Goal: Transaction & Acquisition: Book appointment/travel/reservation

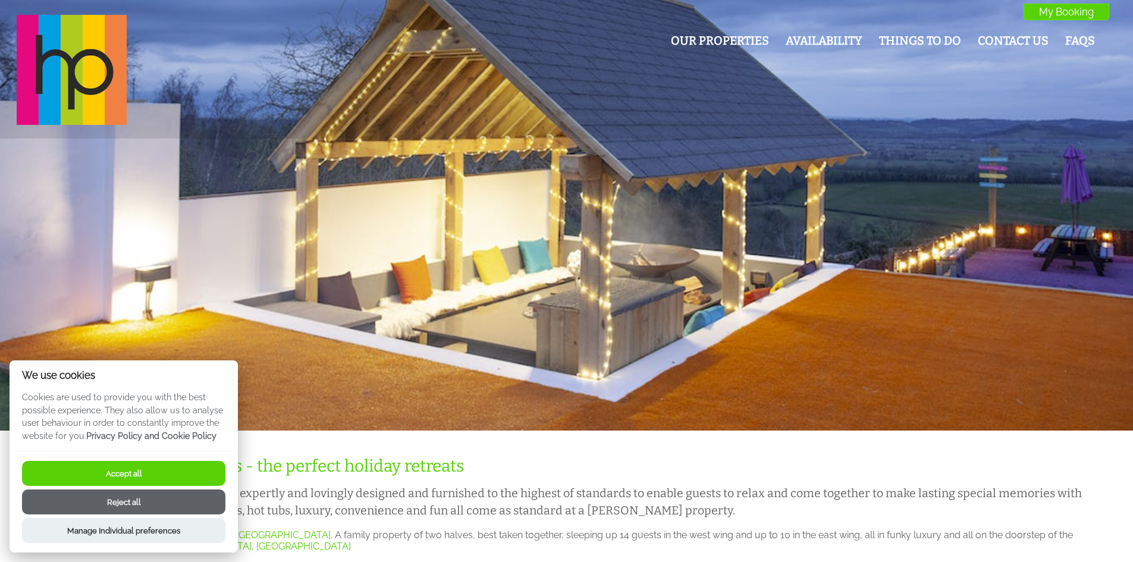
click at [127, 475] on button "Accept all" at bounding box center [123, 473] width 203 height 25
checkbox input "true"
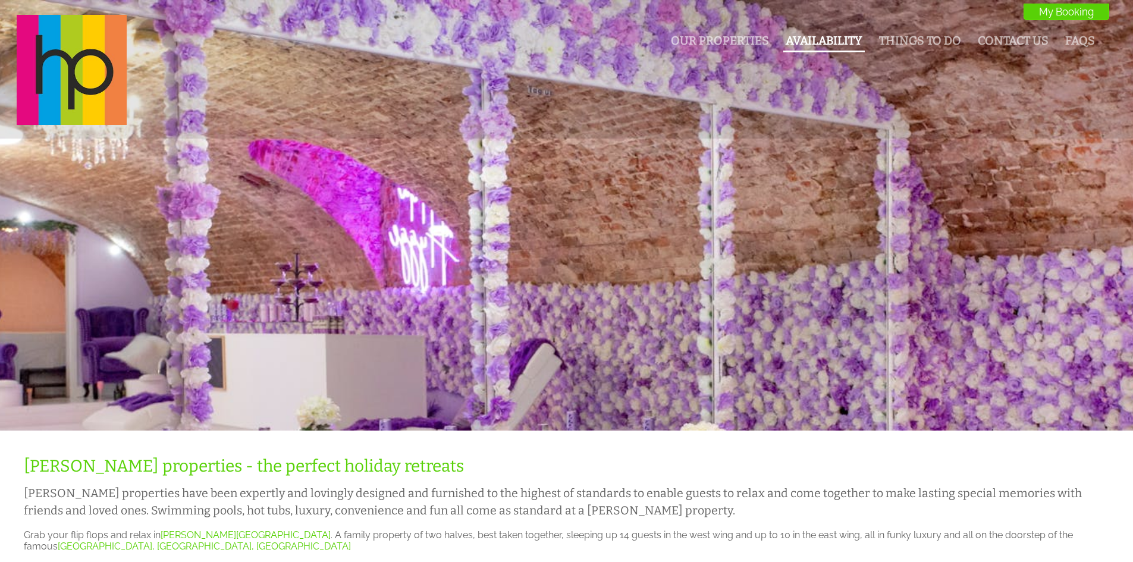
click at [843, 41] on link "Availability" at bounding box center [824, 41] width 77 height 14
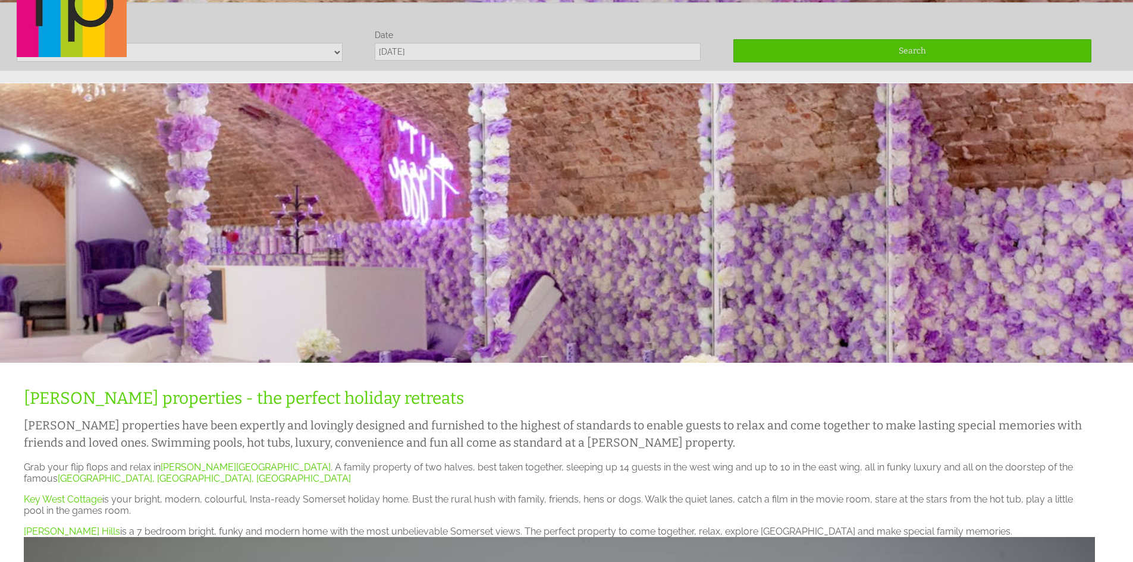
scroll to position [70, 0]
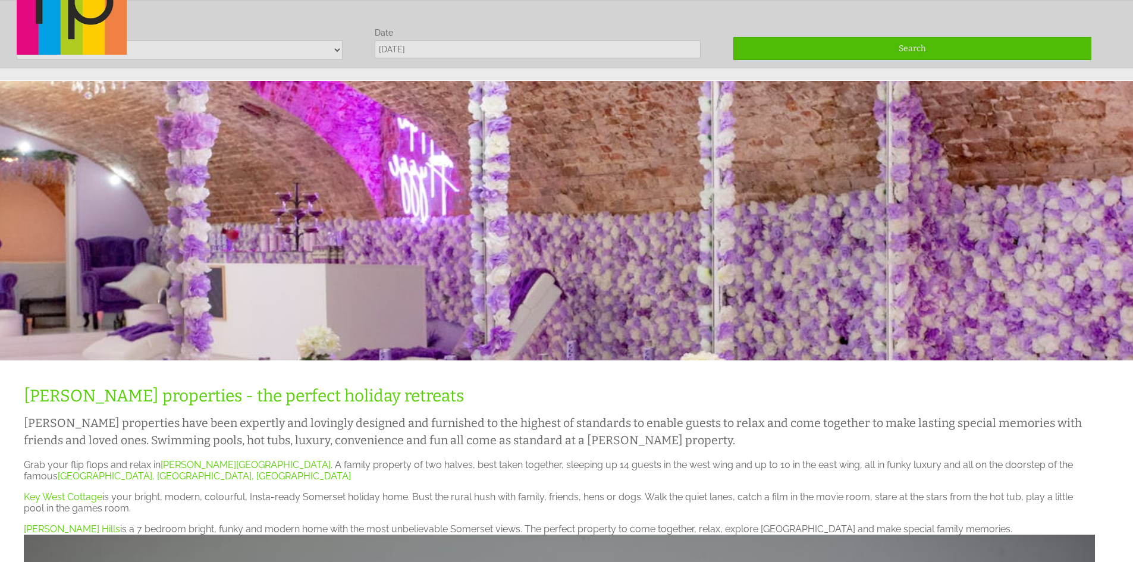
click at [177, 47] on div "Our Properties Availability Things To Do Contact Us FAQs My Booking My Booking" at bounding box center [560, 1] width 1100 height 112
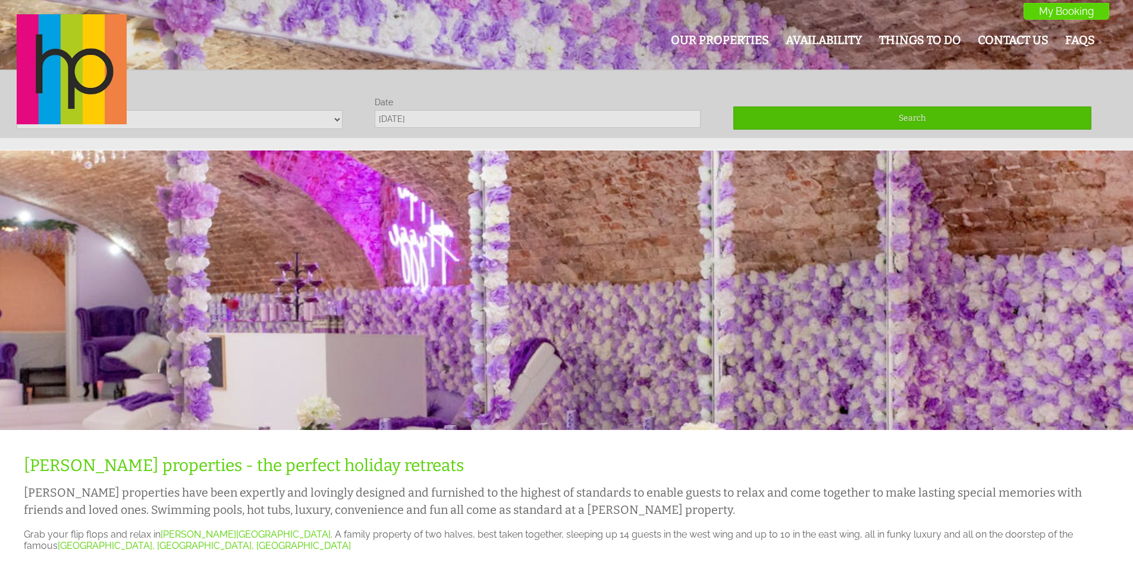
scroll to position [0, 0]
click at [335, 124] on div "Our Properties Availability Things To Do Contact Us FAQs My Booking My Booking" at bounding box center [560, 71] width 1100 height 112
click at [335, 123] on div "Our Properties Availability Things To Do Contact Us FAQs My Booking My Booking" at bounding box center [560, 71] width 1100 height 112
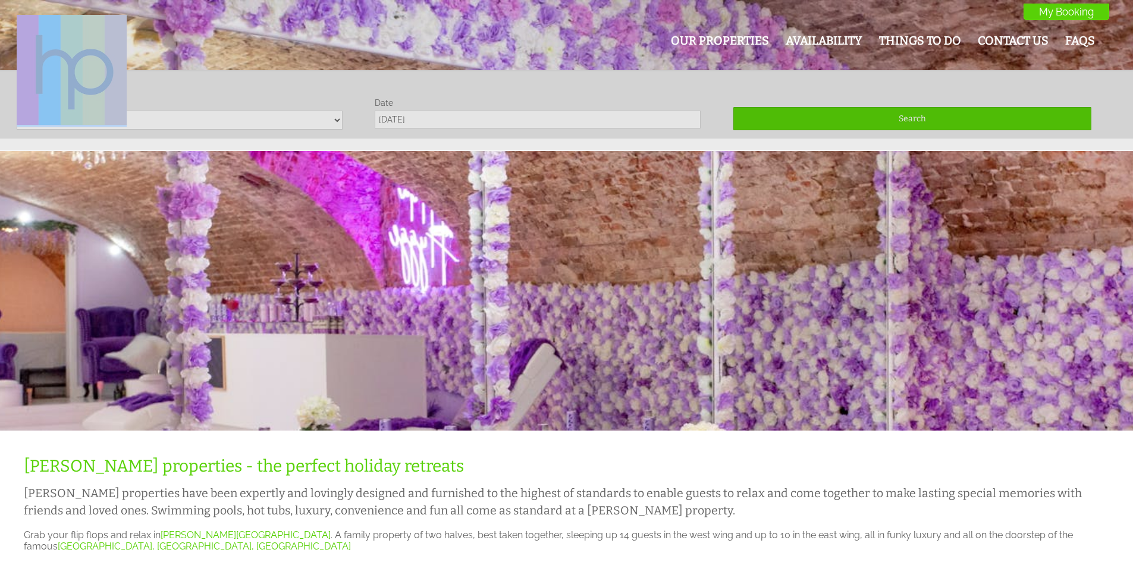
click at [335, 123] on div "Our Properties Availability Things To Do Contact Us FAQs My Booking My Booking" at bounding box center [560, 71] width 1100 height 112
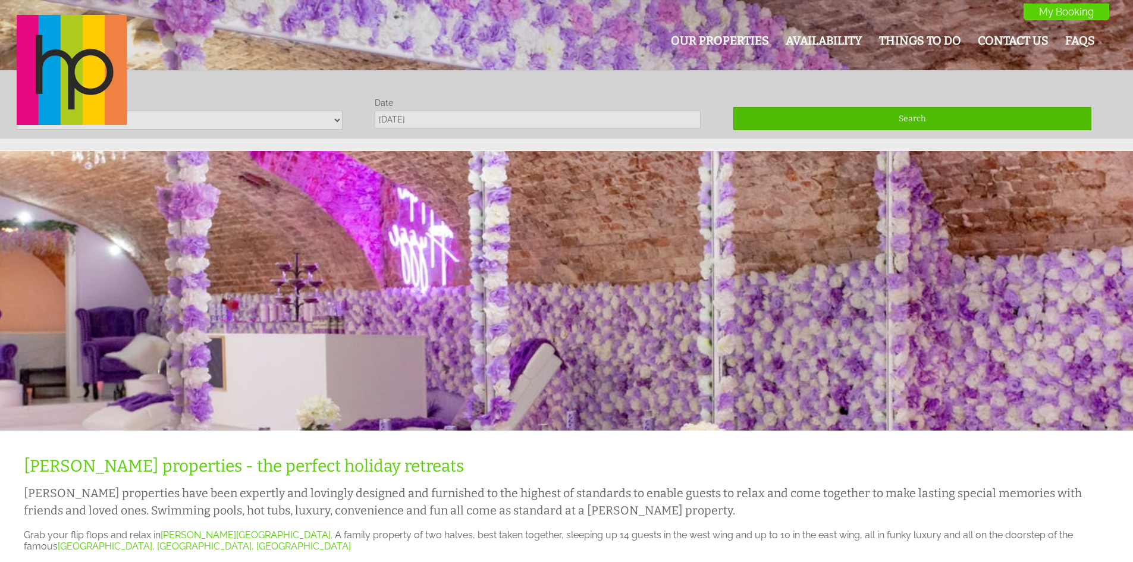
click at [221, 123] on div "Our Properties Availability Things To Do Contact Us FAQs My Booking My Booking" at bounding box center [560, 71] width 1100 height 112
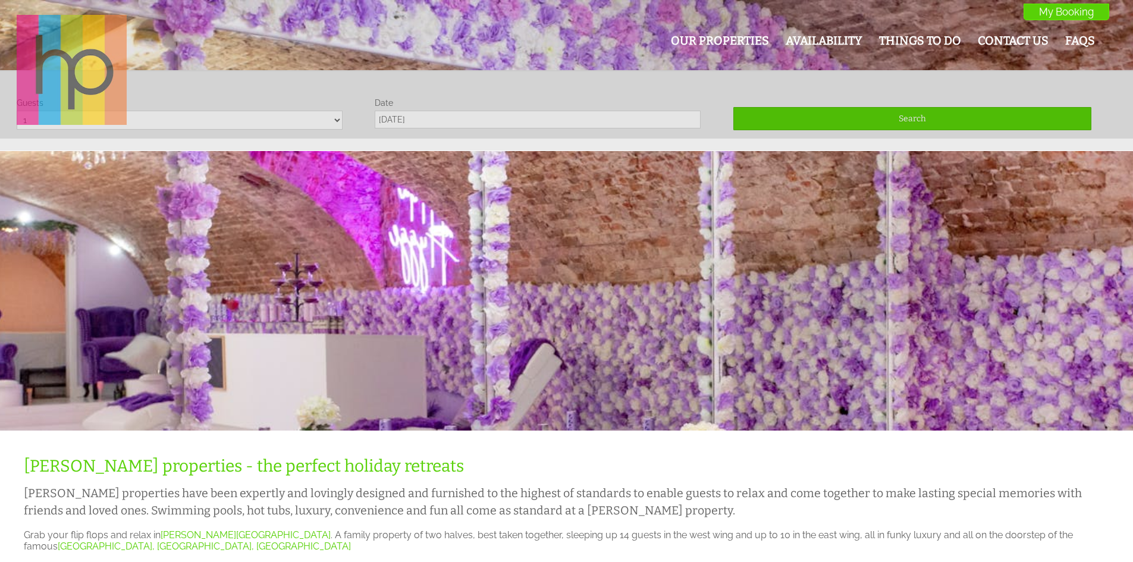
click at [95, 91] on img at bounding box center [72, 70] width 110 height 110
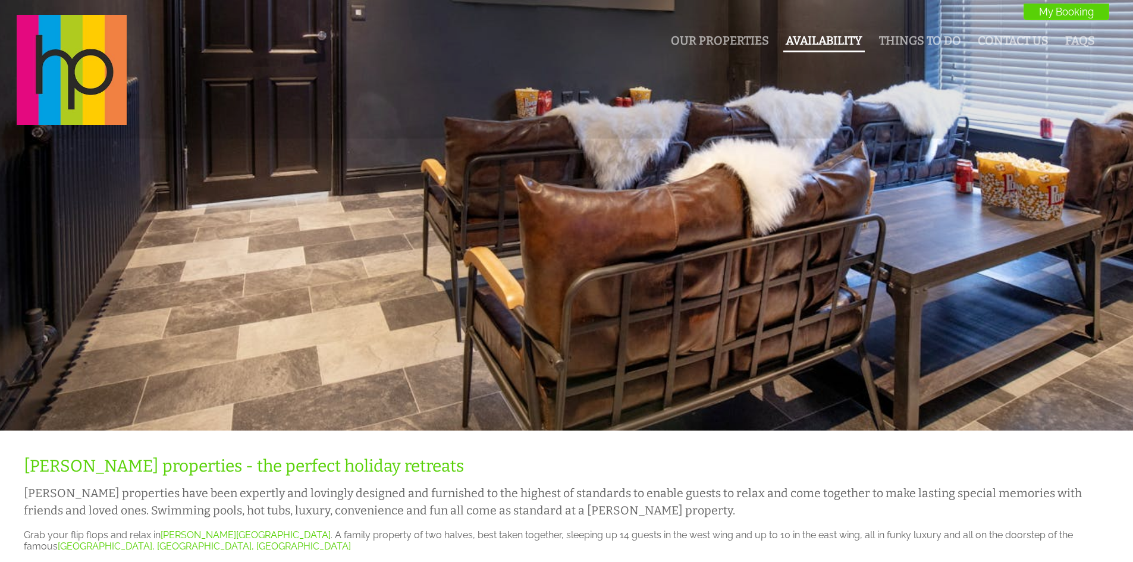
click at [790, 48] on li "Availability" at bounding box center [823, 42] width 81 height 21
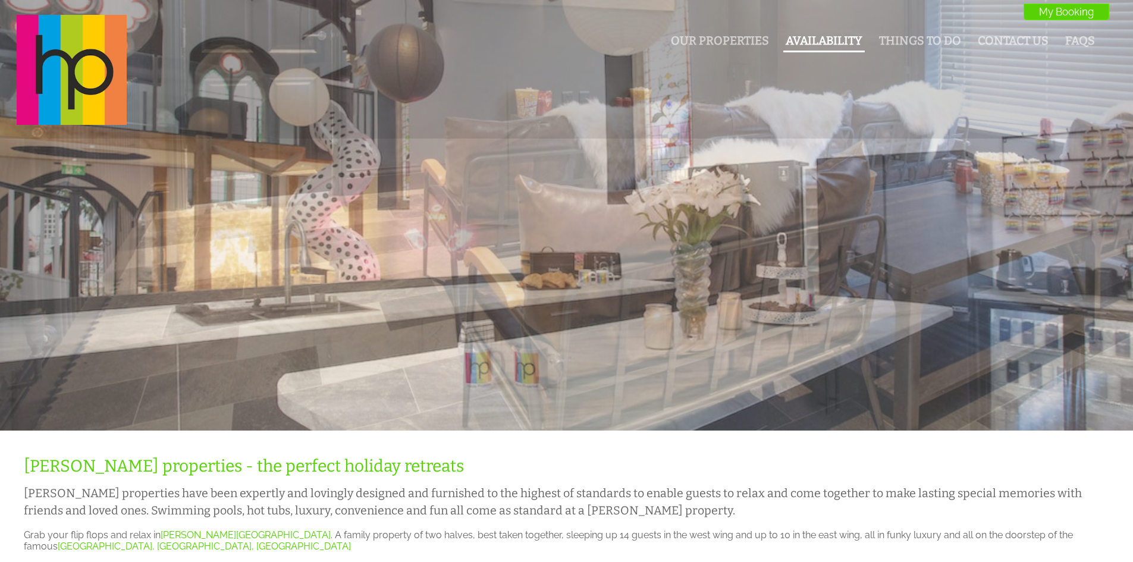
click at [830, 41] on link "Availability" at bounding box center [824, 41] width 77 height 14
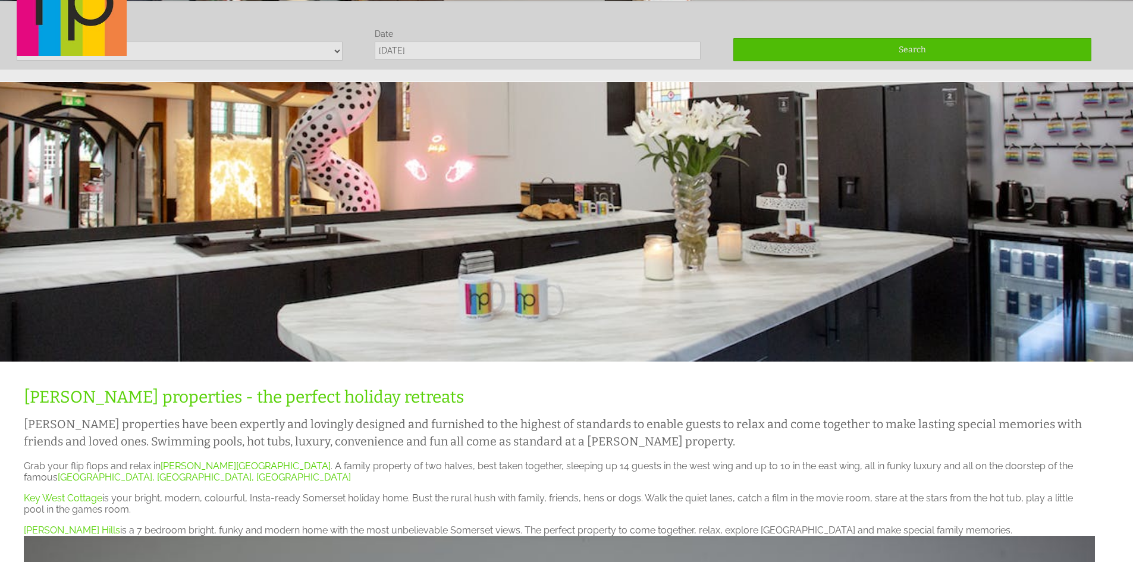
scroll to position [70, 0]
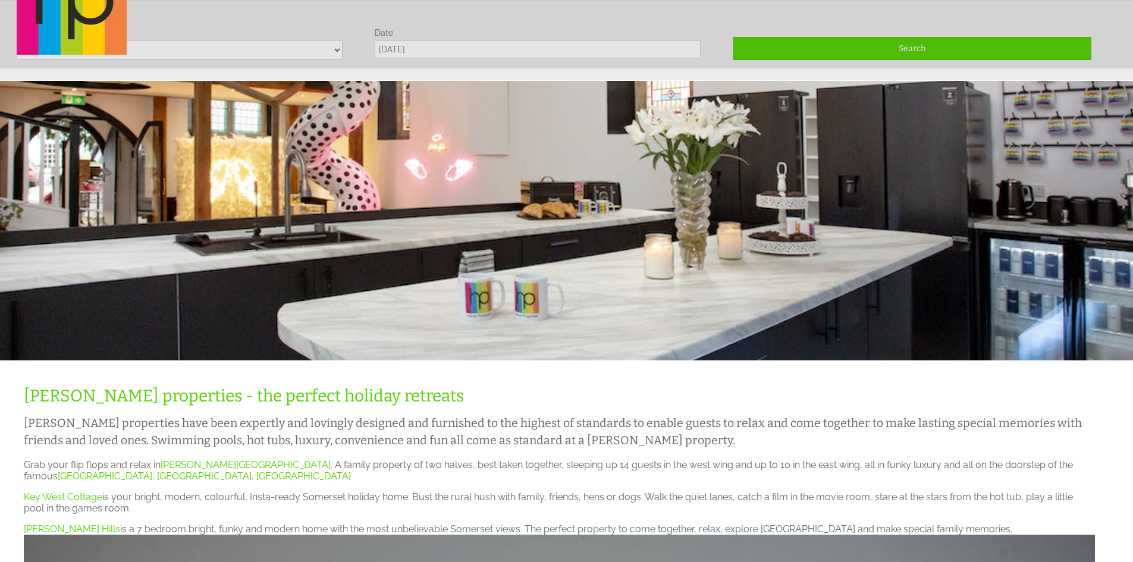
click at [334, 48] on div "Our Properties Availability Things To Do Contact Us FAQs My Booking My Booking" at bounding box center [560, 1] width 1100 height 112
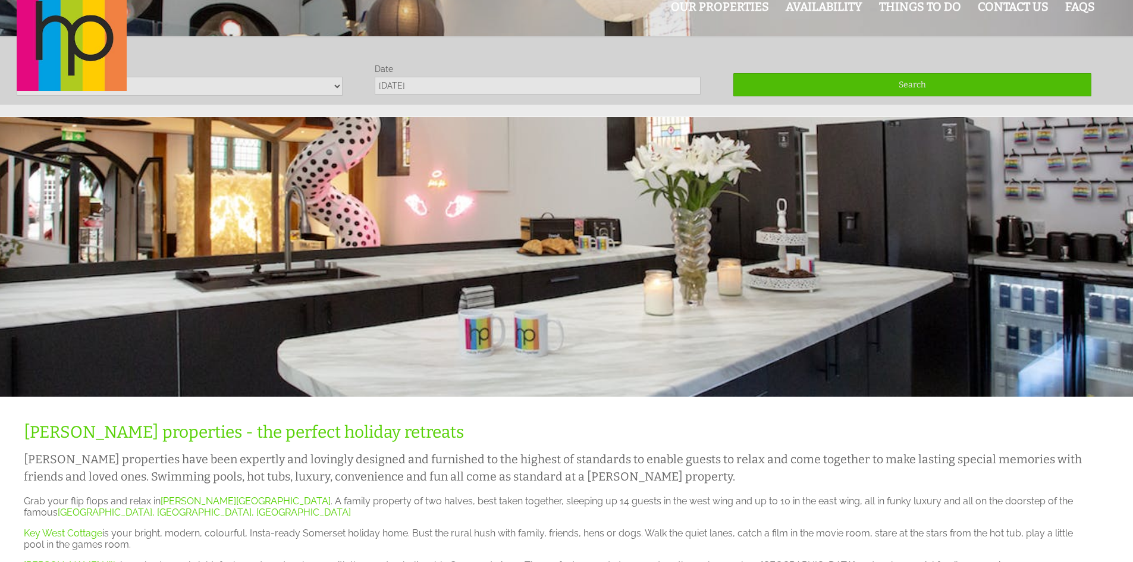
scroll to position [0, 0]
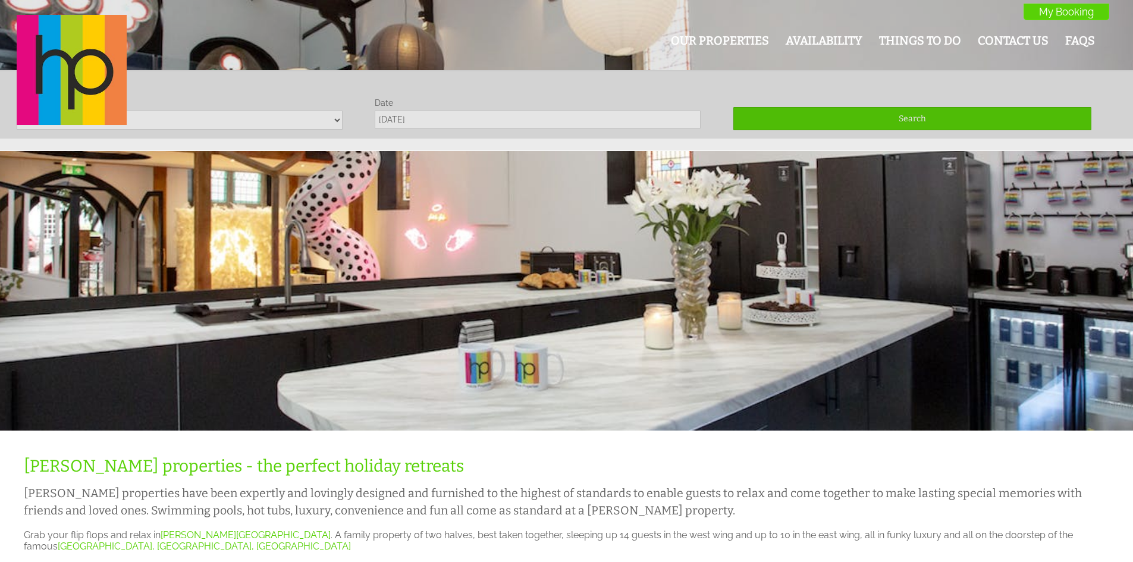
click at [145, 118] on div "Our Properties Availability Things To Do Contact Us FAQs My Booking My Booking" at bounding box center [560, 71] width 1100 height 112
click at [408, 120] on div "Our Properties Availability Things To Do Contact Us FAQs My Booking My Booking" at bounding box center [560, 71] width 1100 height 112
click at [177, 121] on div "Our Properties Availability Things To Do Contact Us FAQs My Booking My Booking" at bounding box center [560, 71] width 1100 height 112
click at [340, 125] on div "Our Properties Availability Things To Do Contact Us FAQs My Booking My Booking" at bounding box center [560, 71] width 1100 height 112
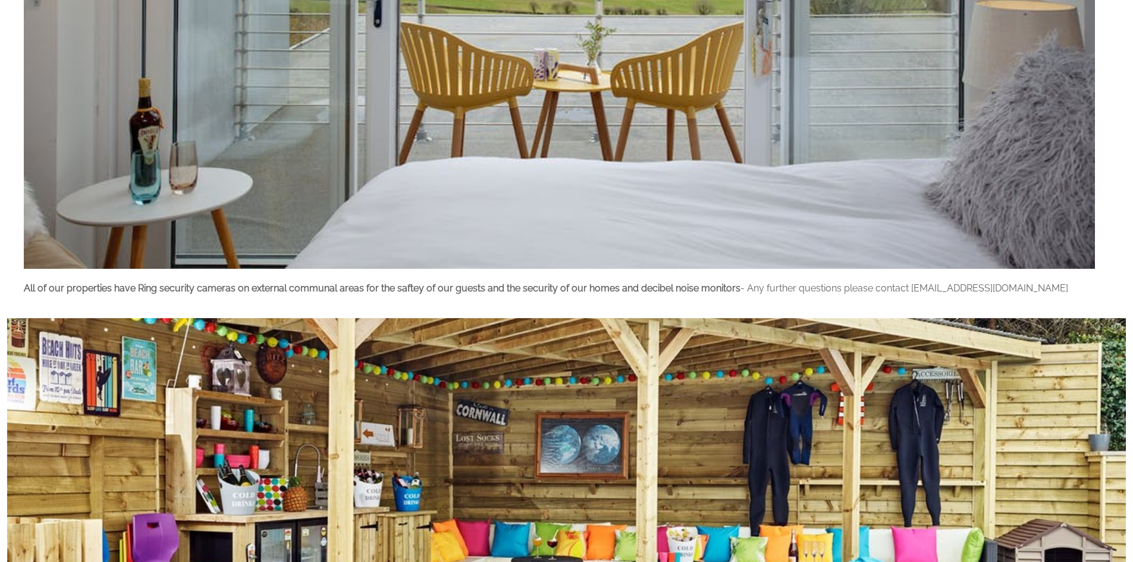
scroll to position [1427, 0]
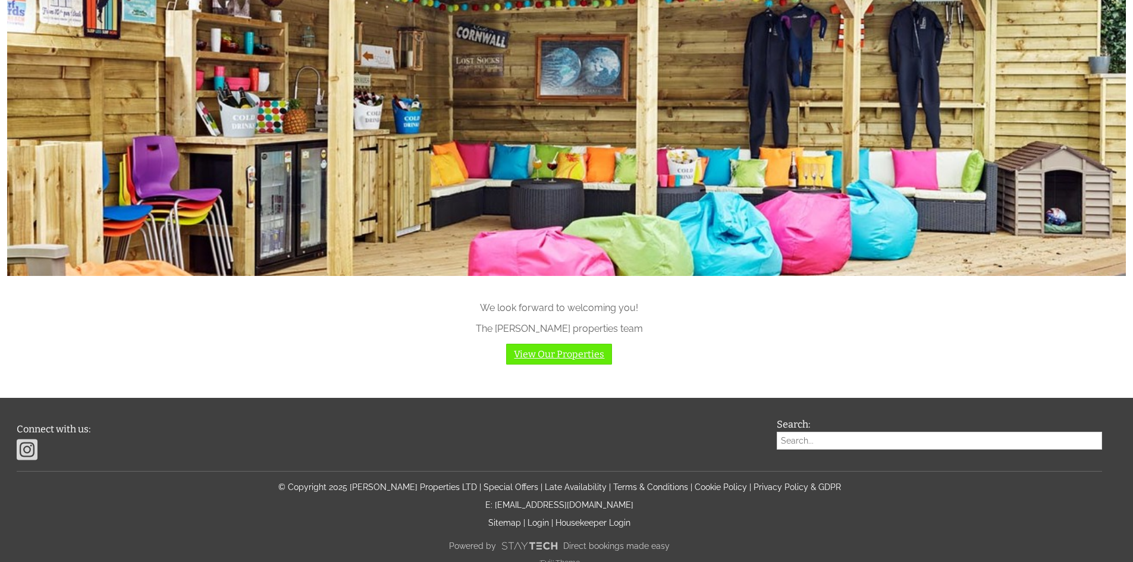
click at [547, 351] on link "View Our Properties" at bounding box center [559, 354] width 106 height 21
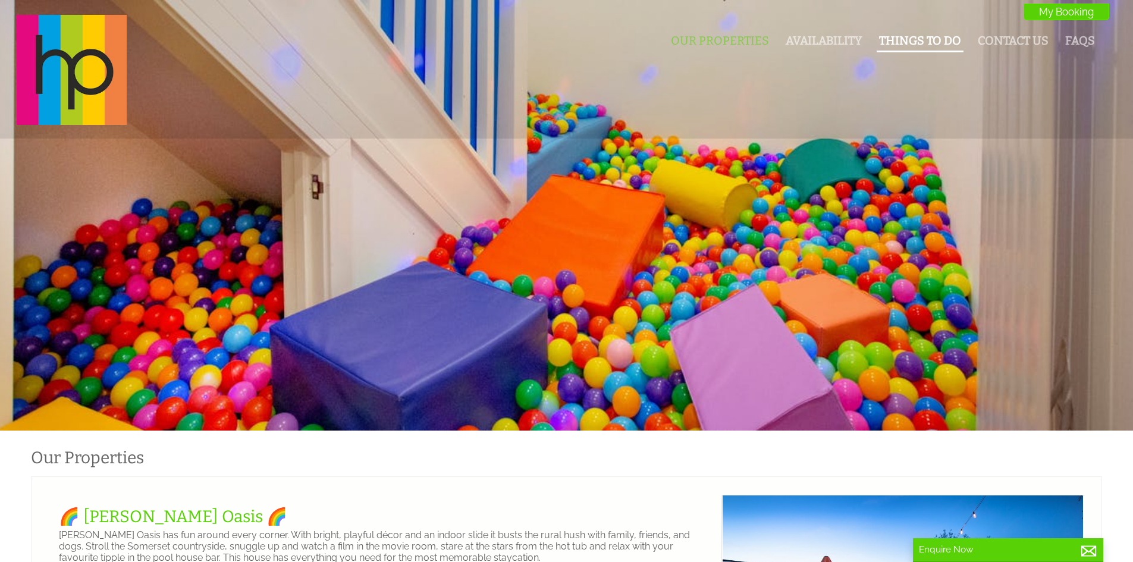
click at [939, 45] on link "Things To Do" at bounding box center [920, 41] width 82 height 14
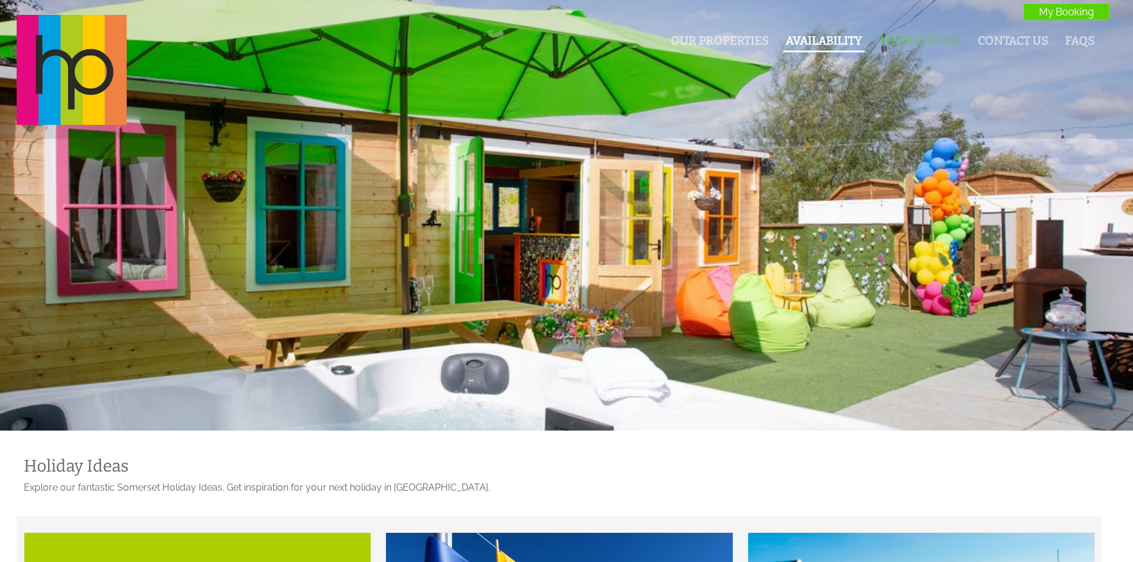
click at [838, 46] on link "Availability" at bounding box center [824, 41] width 77 height 14
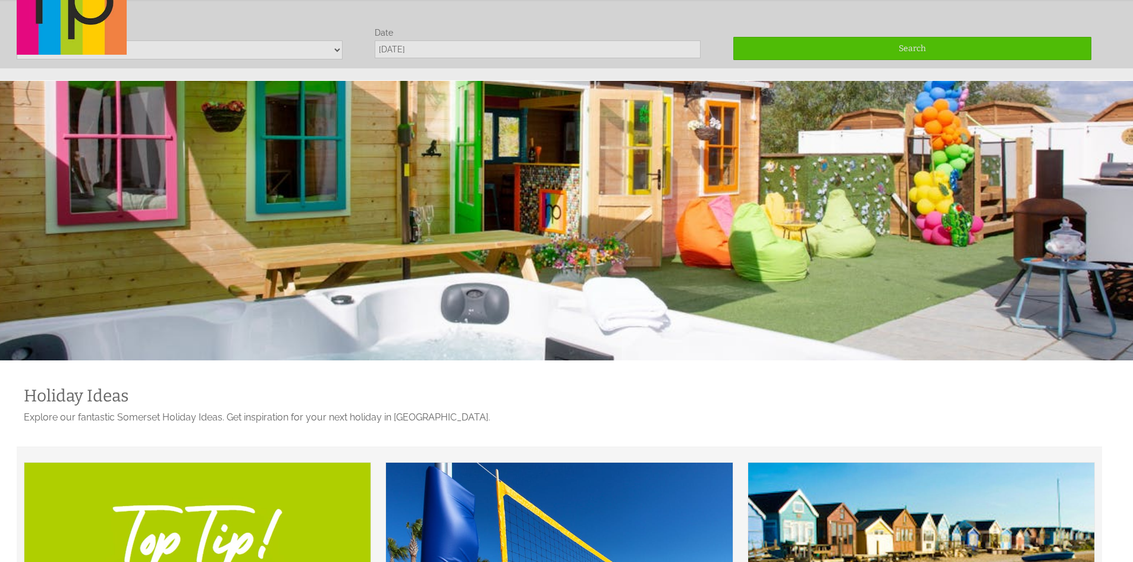
click at [407, 54] on div "Our Properties Availability Things To Do Contact Us FAQs My Booking My Booking" at bounding box center [560, 1] width 1100 height 112
click at [413, 51] on div "Our Properties Availability Things To Do Contact Us FAQs My Booking My Booking" at bounding box center [560, 1] width 1100 height 112
click at [413, 49] on div "Our Properties Availability Things To Do Contact Us FAQs My Booking My Booking" at bounding box center [560, 1] width 1100 height 112
click at [413, 50] on div "Our Properties Availability Things To Do Contact Us FAQs My Booking My Booking" at bounding box center [560, 1] width 1100 height 112
click at [410, 51] on div "Our Properties Availability Things To Do Contact Us FAQs My Booking My Booking" at bounding box center [560, 1] width 1100 height 112
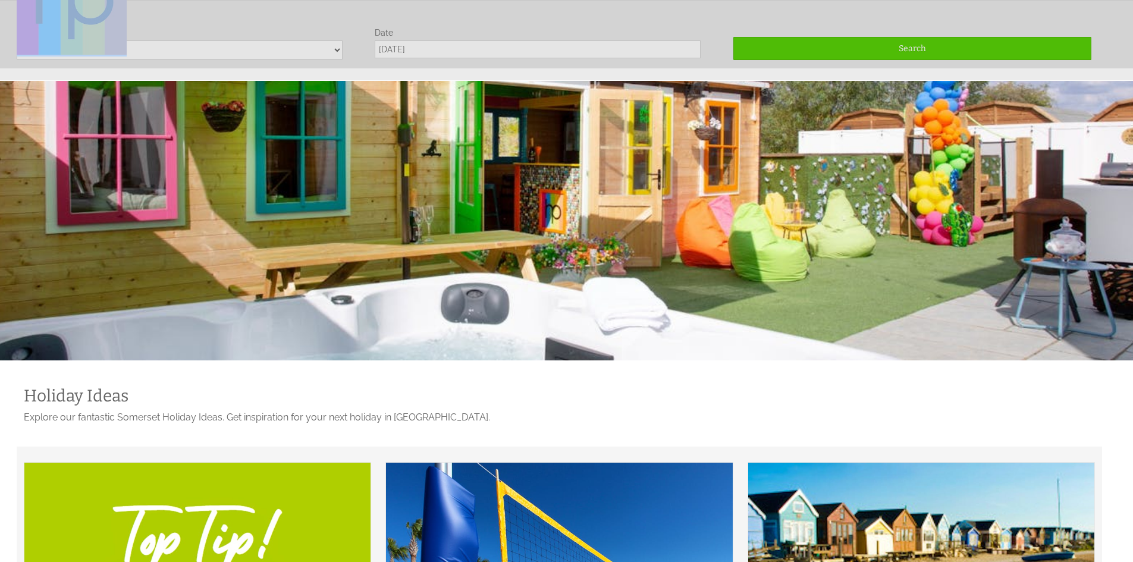
click at [410, 51] on div "Our Properties Availability Things To Do Contact Us FAQs My Booking My Booking" at bounding box center [560, 1] width 1100 height 112
click at [389, 52] on div "Our Properties Availability Things To Do Contact Us FAQs My Booking My Booking" at bounding box center [560, 1] width 1100 height 112
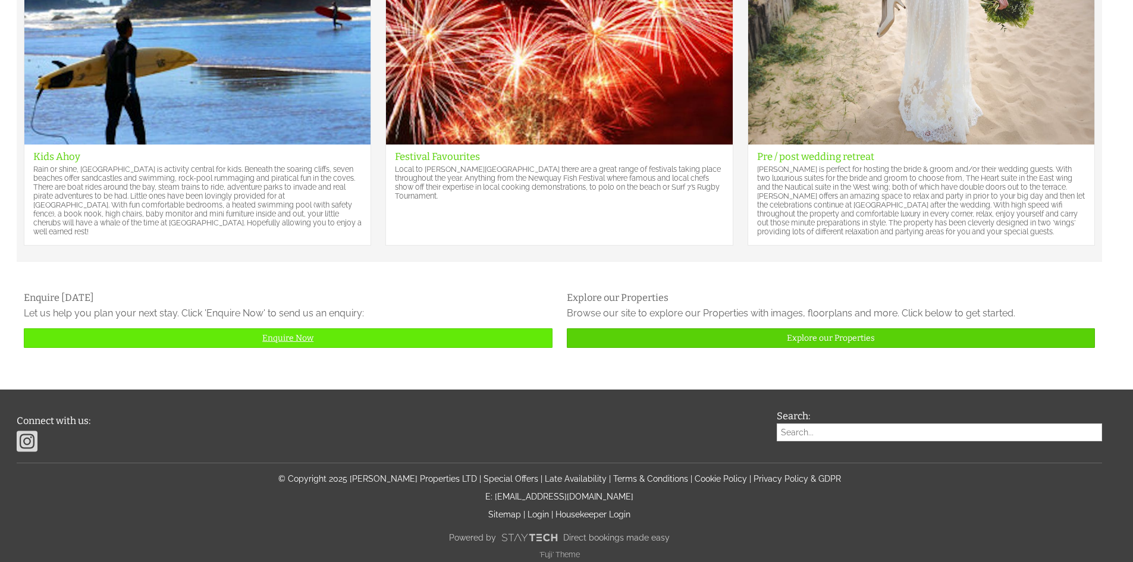
click at [310, 332] on link "Enquire Now" at bounding box center [288, 338] width 529 height 20
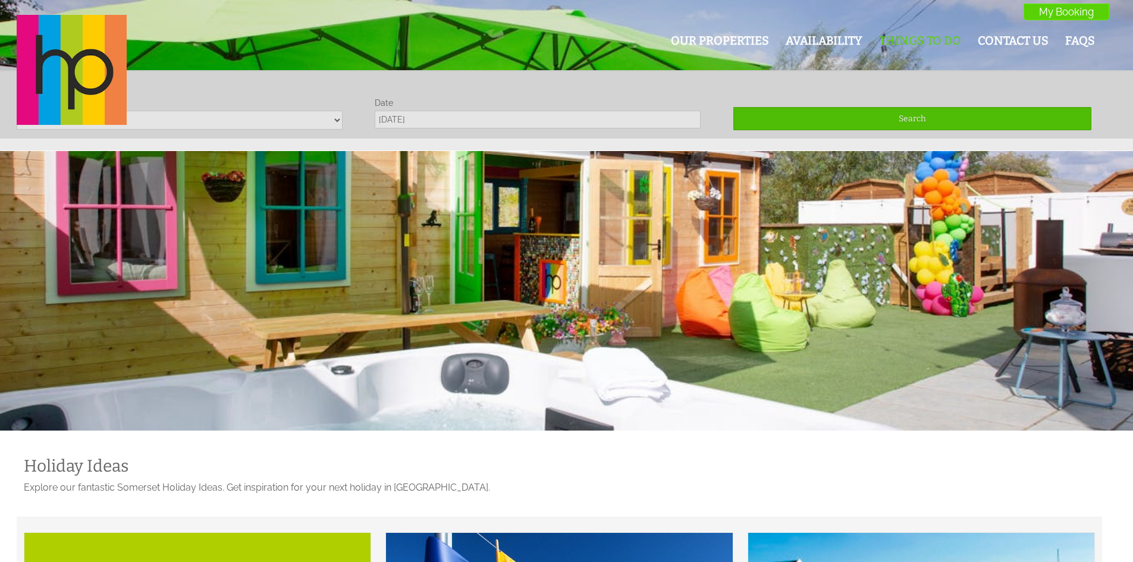
drag, startPoint x: 874, startPoint y: 494, endPoint x: 780, endPoint y: -23, distance: 525.3
click at [727, 46] on link "Our Properties" at bounding box center [720, 41] width 98 height 14
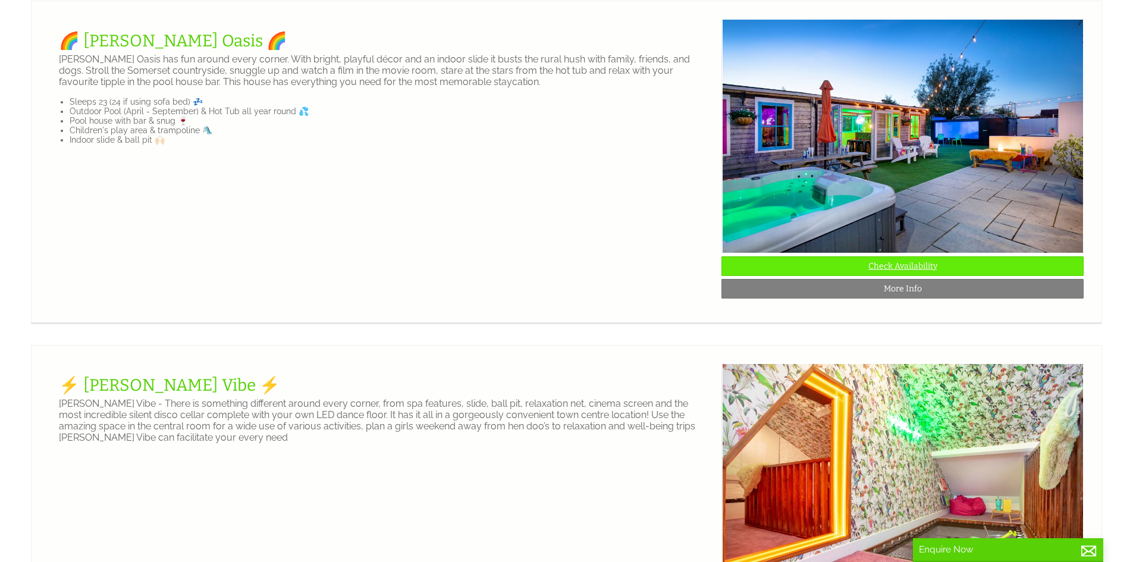
click at [912, 276] on link "Check Availability" at bounding box center [902, 266] width 362 height 20
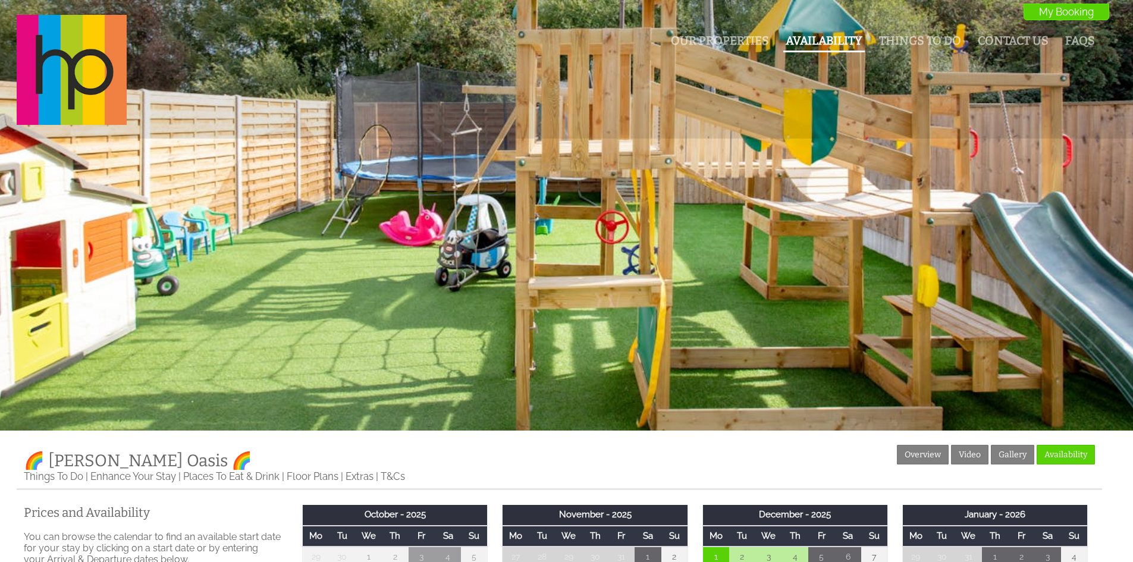
click at [839, 44] on link "Availability" at bounding box center [824, 41] width 77 height 14
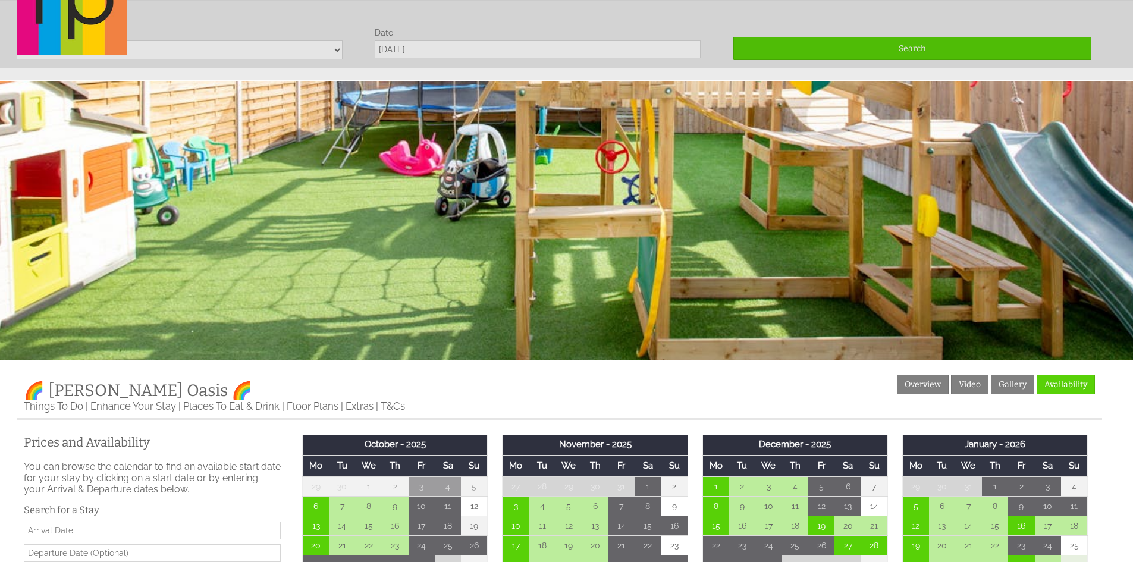
click at [419, 43] on div "Our Properties Availability Things To Do Contact Us FAQs My Booking My Booking" at bounding box center [560, 1] width 1100 height 112
click at [426, 46] on div "Our Properties Availability Things To Do Contact Us FAQs My Booking My Booking" at bounding box center [560, 1] width 1100 height 112
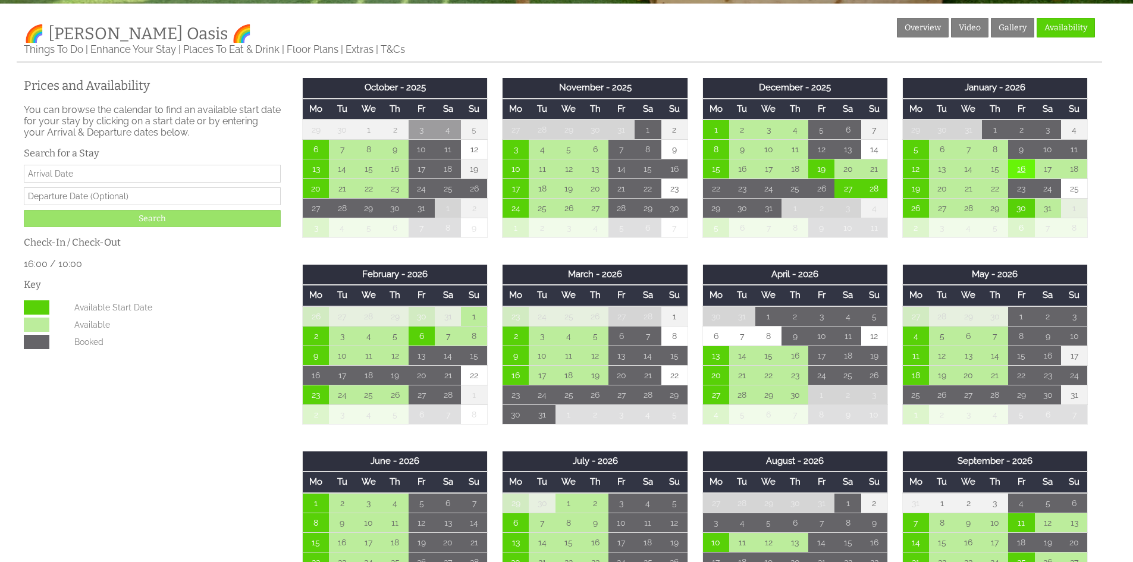
click at [1026, 178] on td "16" at bounding box center [1021, 169] width 26 height 20
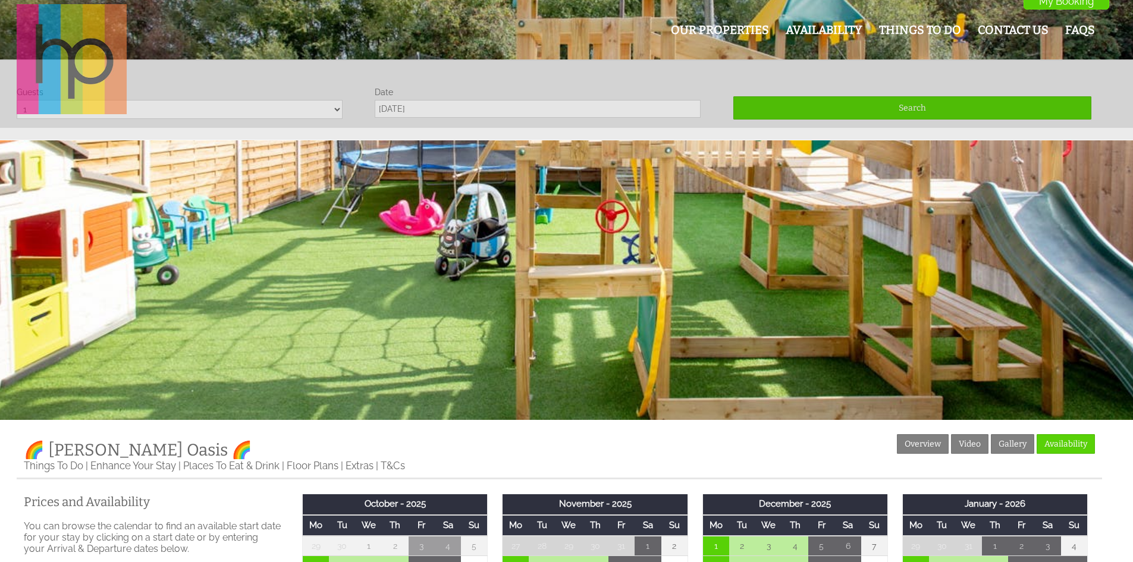
click at [103, 48] on img at bounding box center [72, 59] width 110 height 110
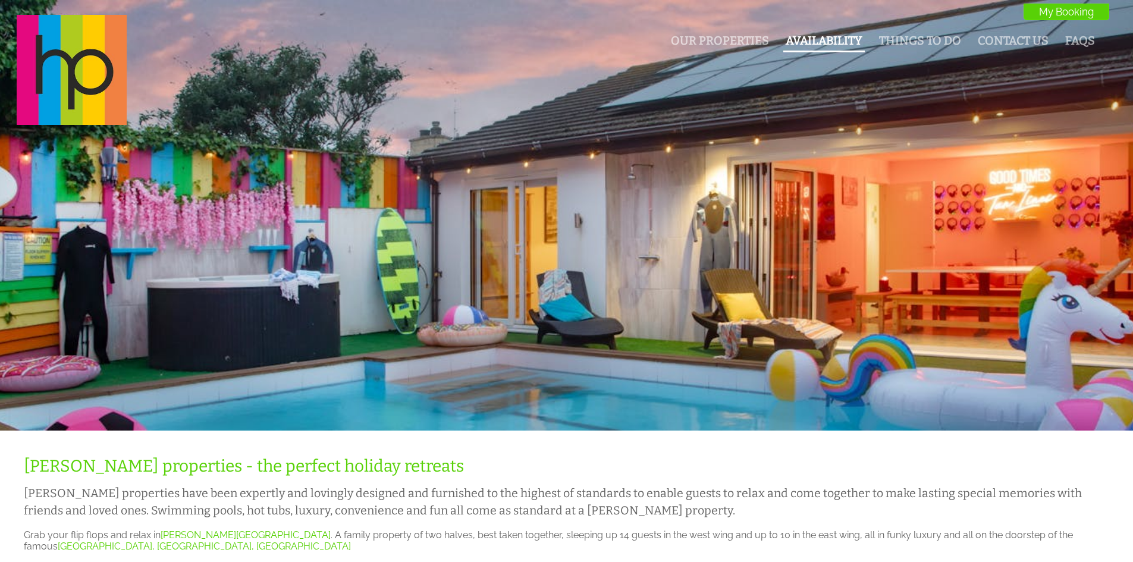
click at [802, 41] on link "Availability" at bounding box center [824, 41] width 77 height 14
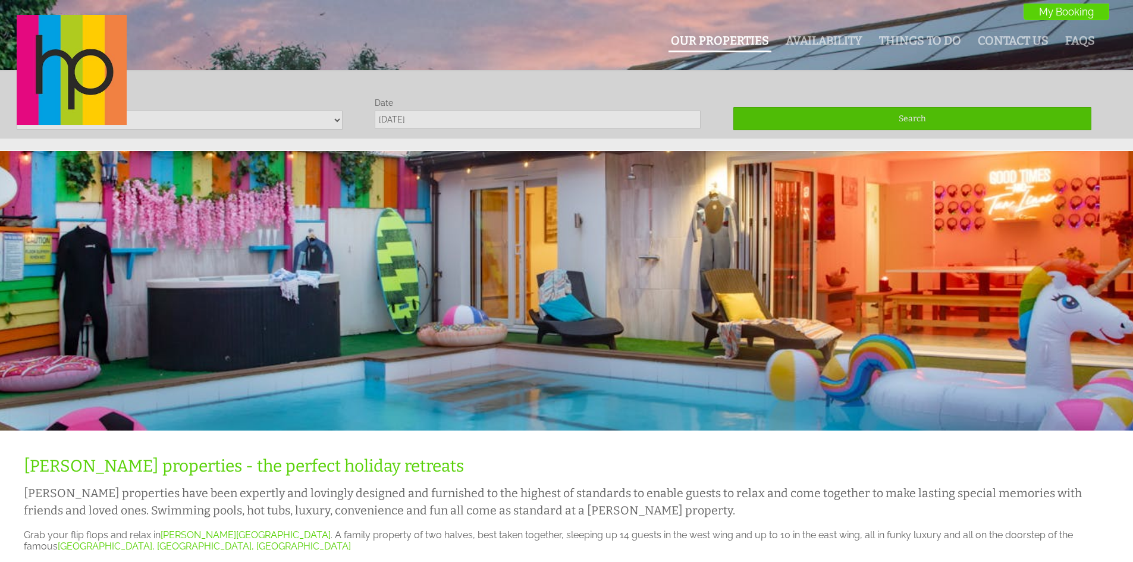
click at [709, 46] on link "Our Properties" at bounding box center [720, 41] width 98 height 14
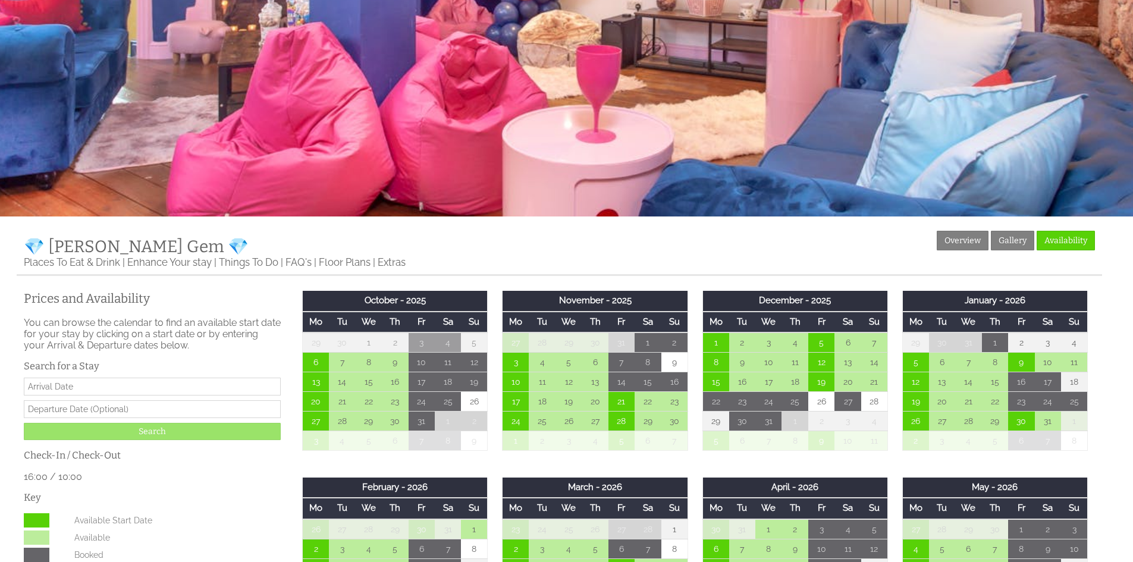
scroll to position [119, 0]
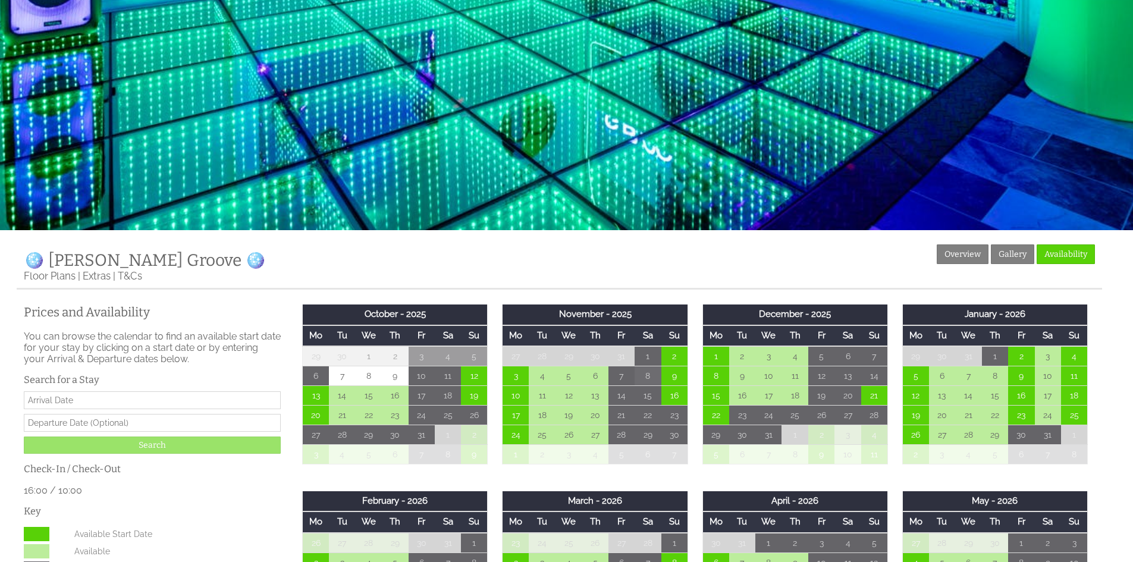
scroll to position [59, 0]
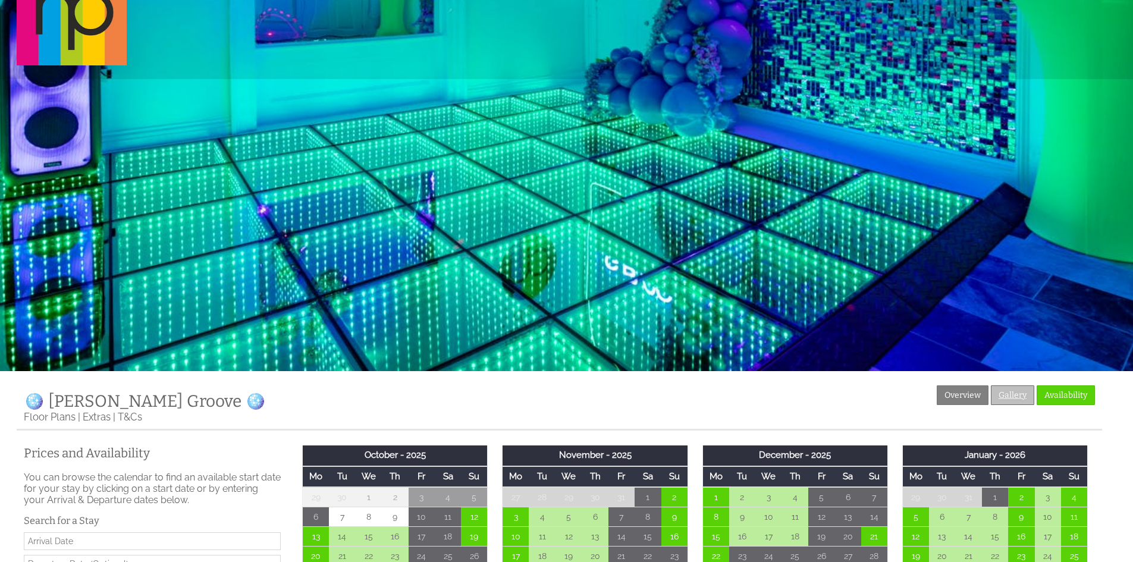
click at [1010, 398] on link "Gallery" at bounding box center [1012, 395] width 43 height 20
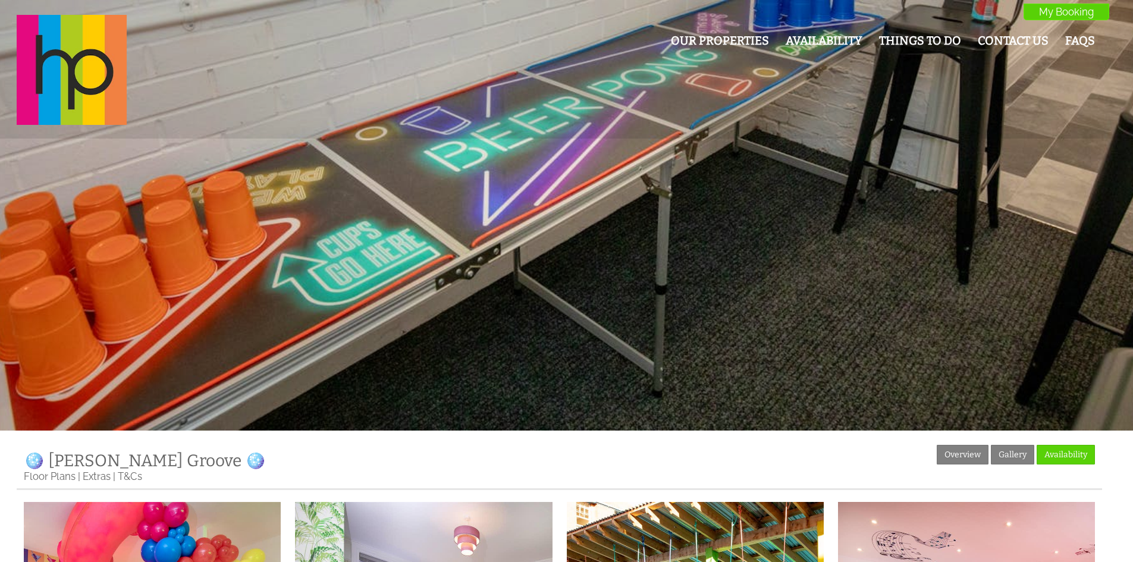
drag, startPoint x: 1019, startPoint y: 1, endPoint x: 1019, endPoint y: -52, distance: 52.9
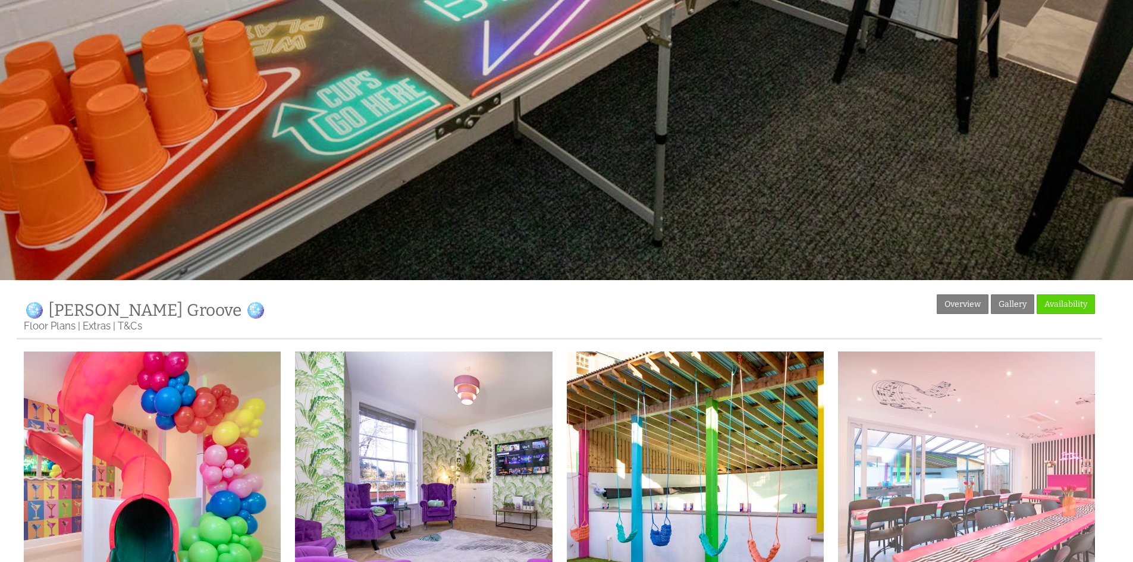
scroll to position [357, 0]
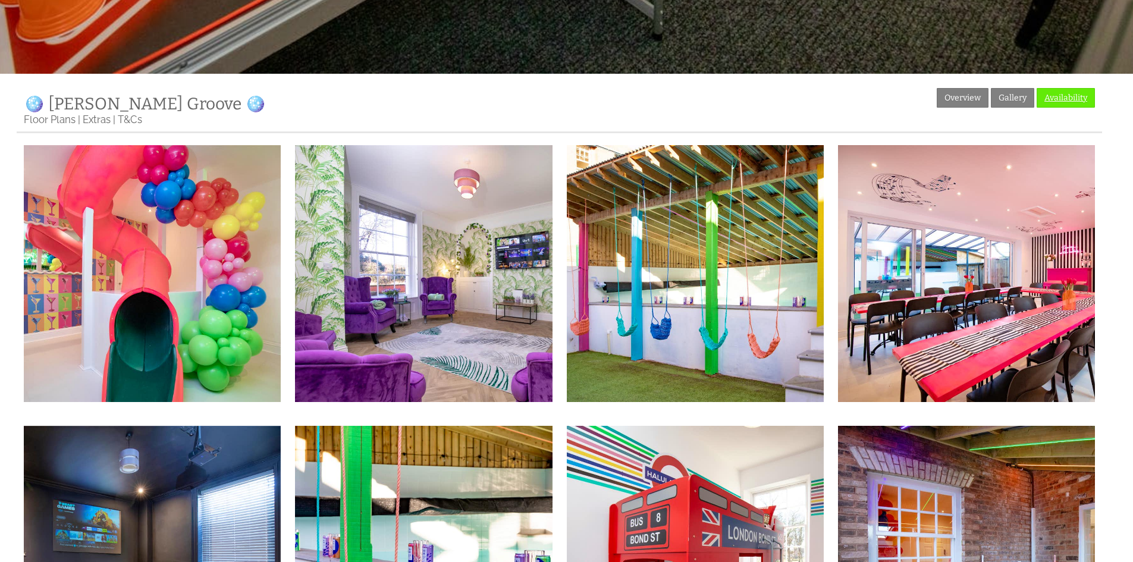
click at [1058, 103] on link "Availability" at bounding box center [1066, 98] width 58 height 20
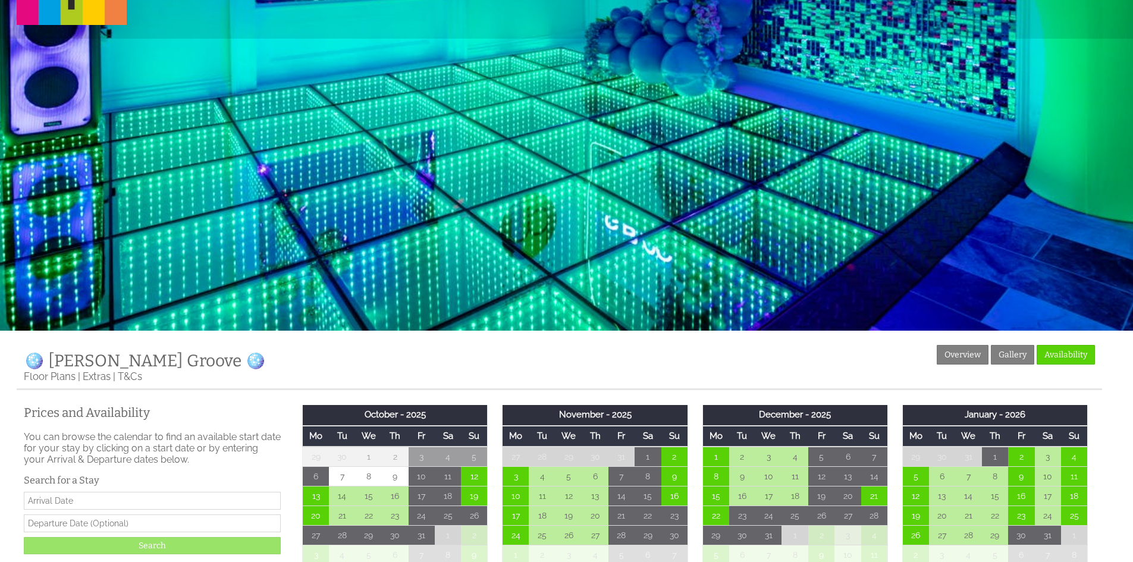
scroll to position [297, 0]
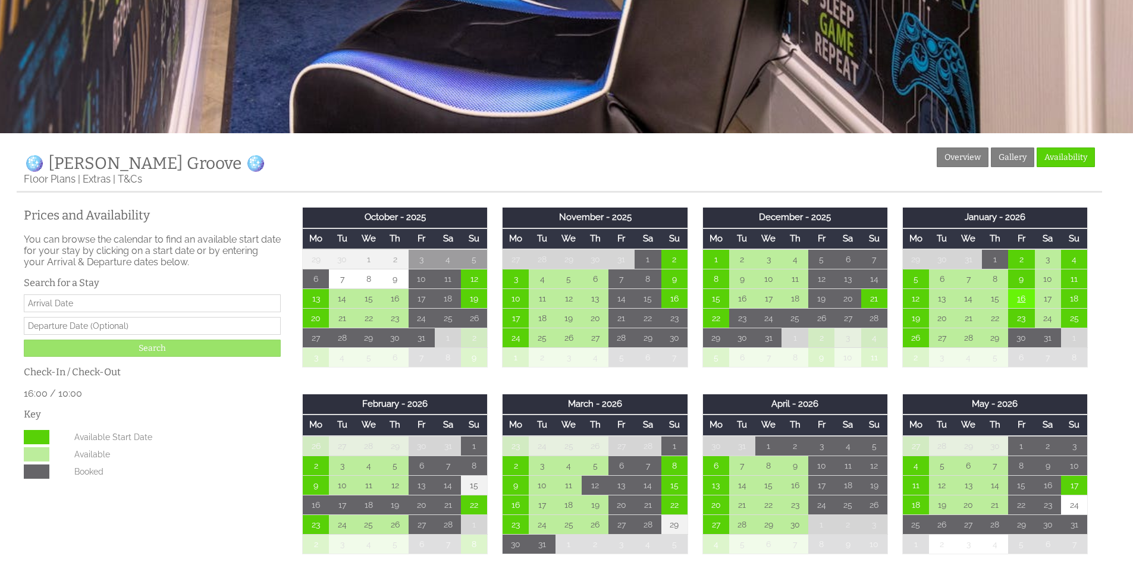
click at [1024, 298] on td "16" at bounding box center [1021, 299] width 26 height 20
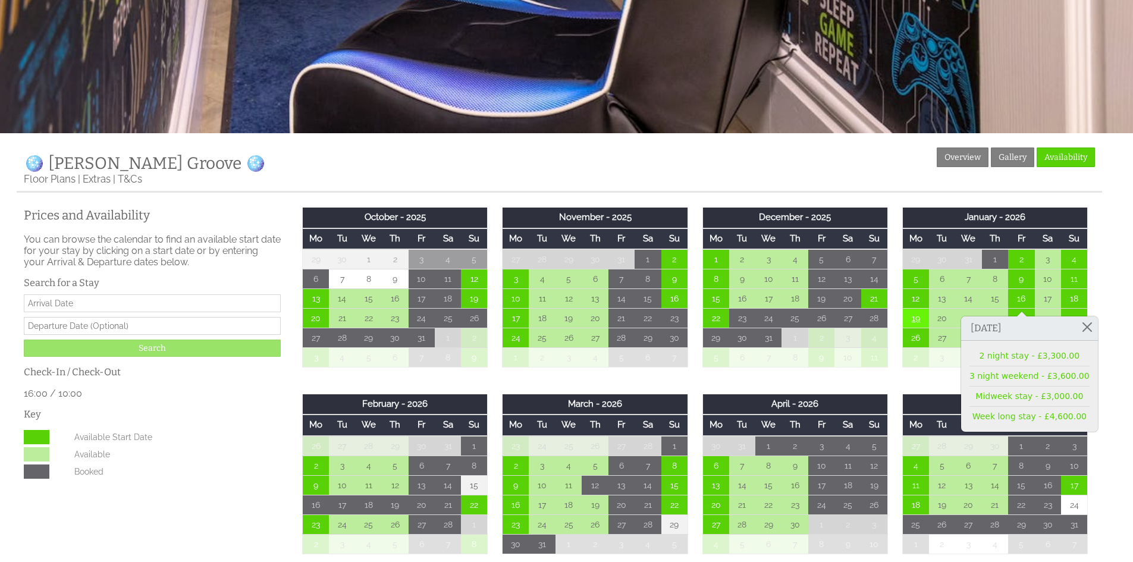
click at [921, 328] on td "19" at bounding box center [915, 319] width 26 height 20
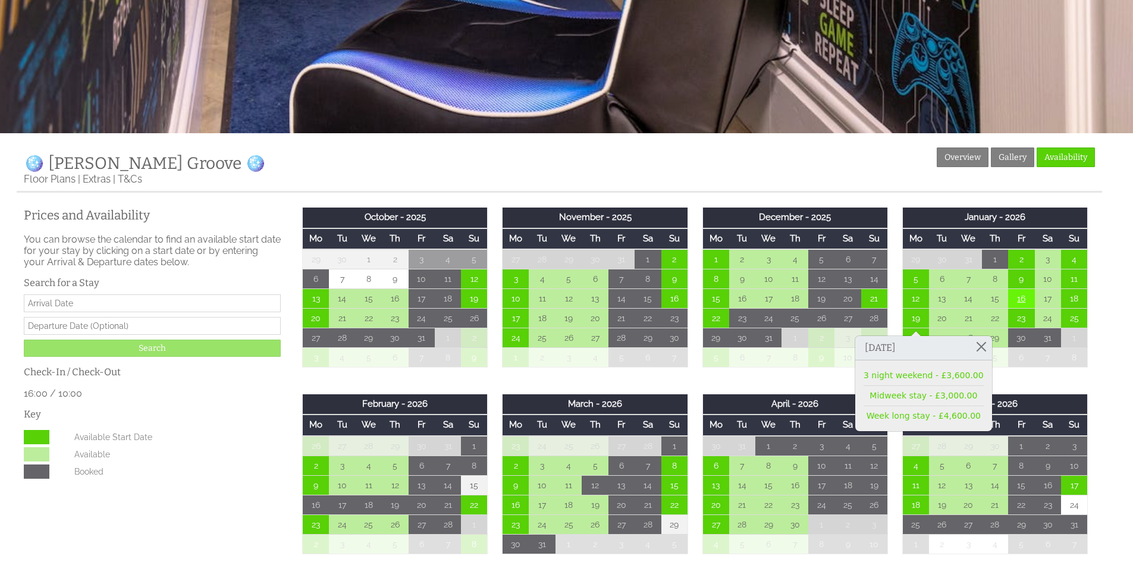
click at [1023, 303] on td "16" at bounding box center [1021, 299] width 26 height 20
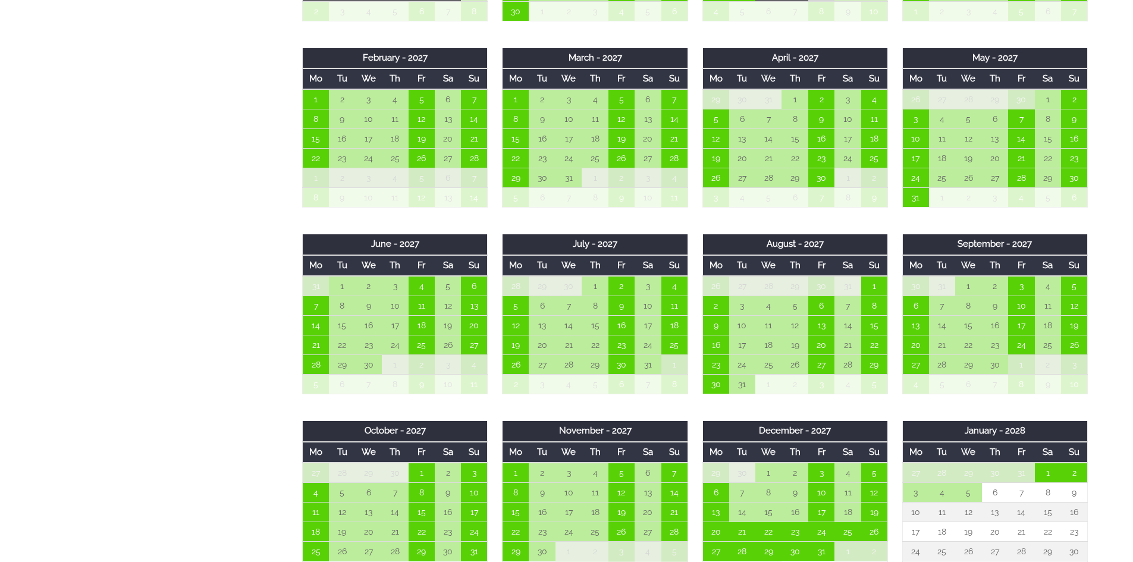
scroll to position [0, 0]
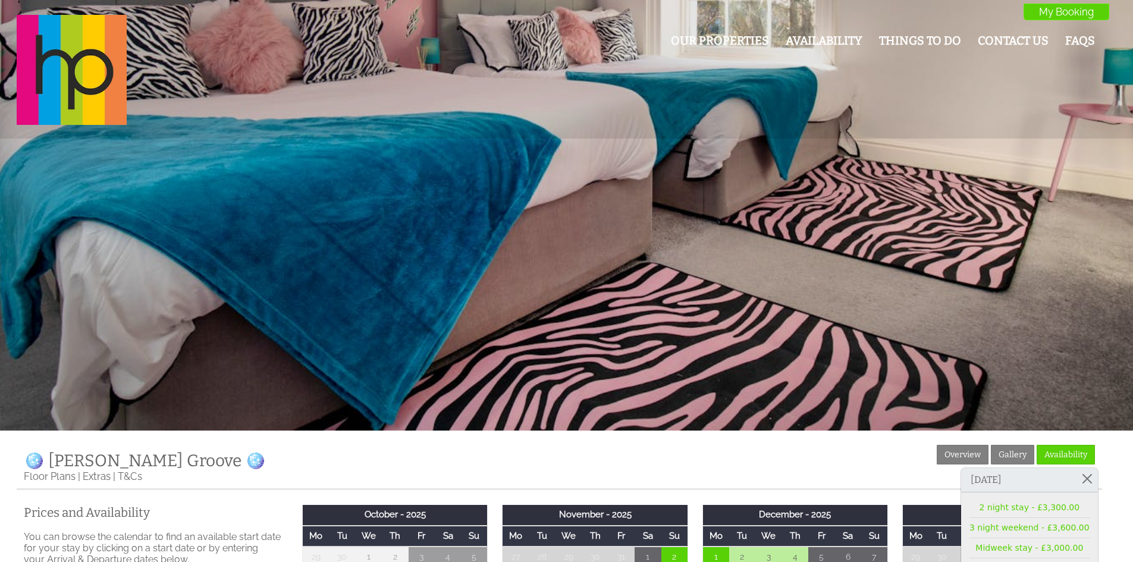
drag, startPoint x: 260, startPoint y: 261, endPoint x: 288, endPoint y: 103, distance: 160.5
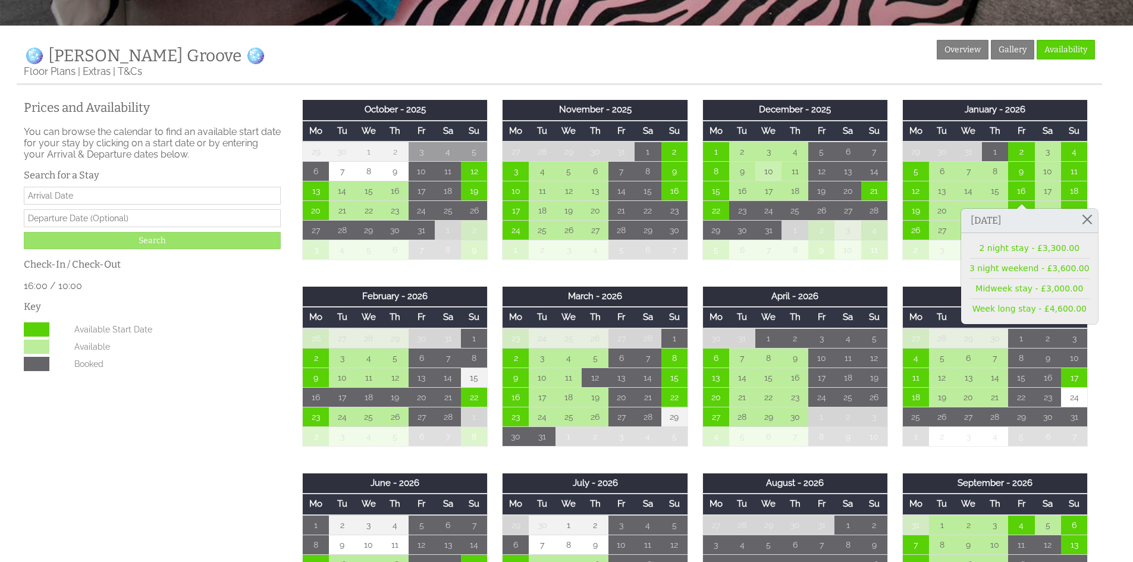
scroll to position [416, 0]
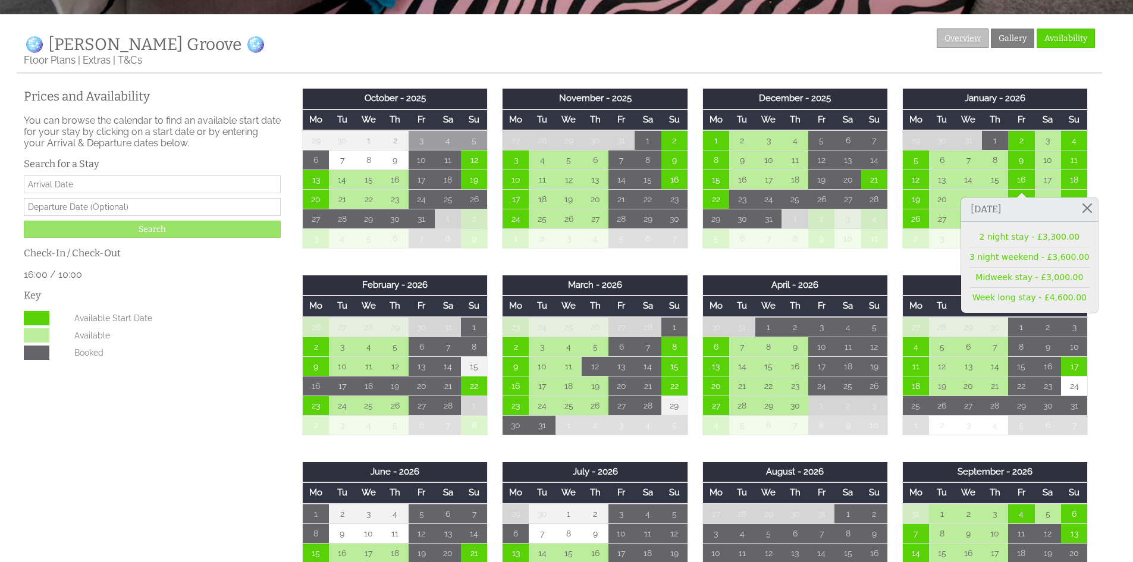
click at [959, 36] on link "Overview" at bounding box center [963, 39] width 52 height 20
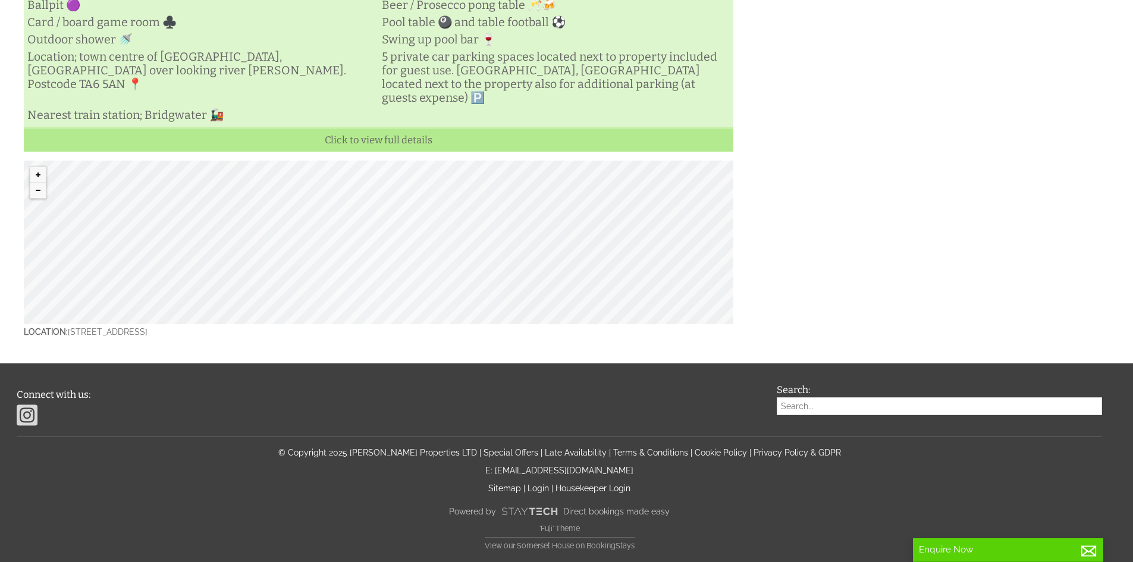
scroll to position [690, 0]
click at [376, 244] on div "© MapTiler © OpenStreetMap contributors" at bounding box center [378, 243] width 709 height 164
drag, startPoint x: 68, startPoint y: 330, endPoint x: 222, endPoint y: 335, distance: 154.1
click at [222, 335] on p "Location: 20 Salmon parade , Somerset , TA6 5AN" at bounding box center [378, 331] width 709 height 15
copy p "20 Salmon parade , Somerset , TA6 5AN"
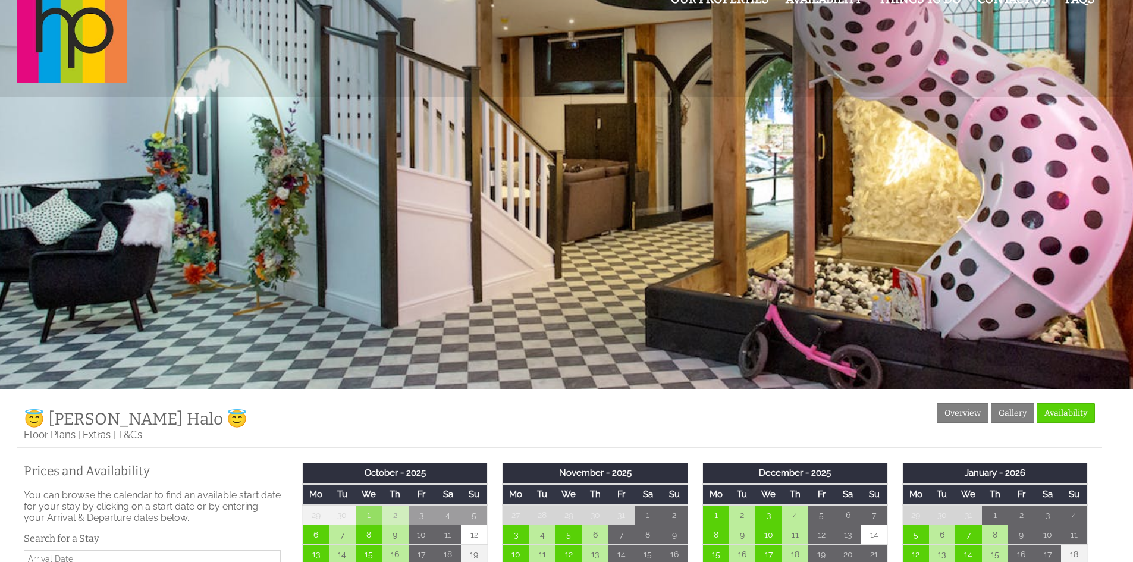
scroll to position [238, 0]
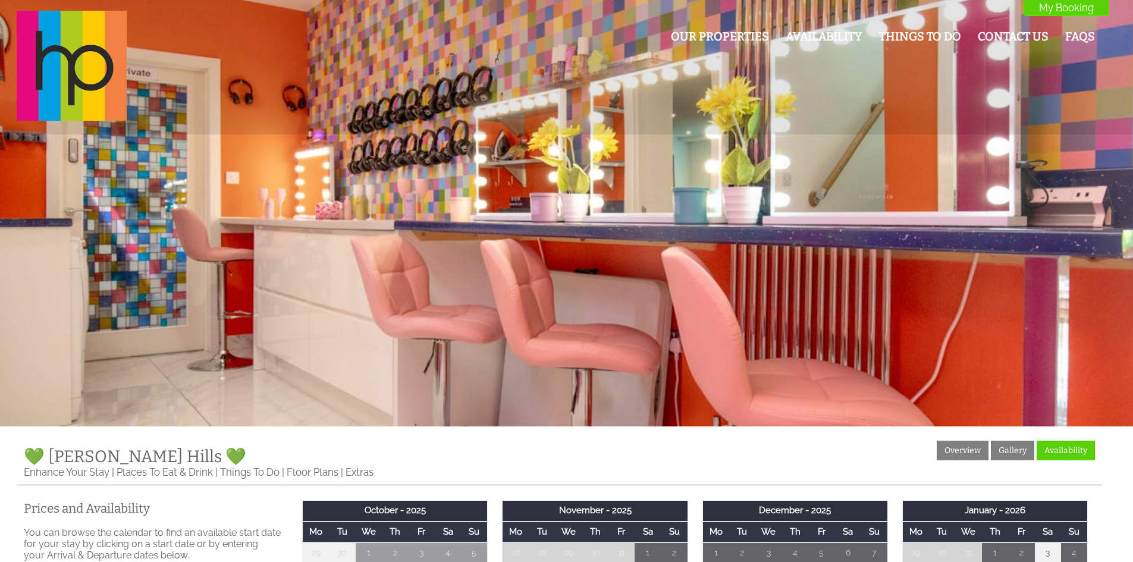
scroll to position [238, 0]
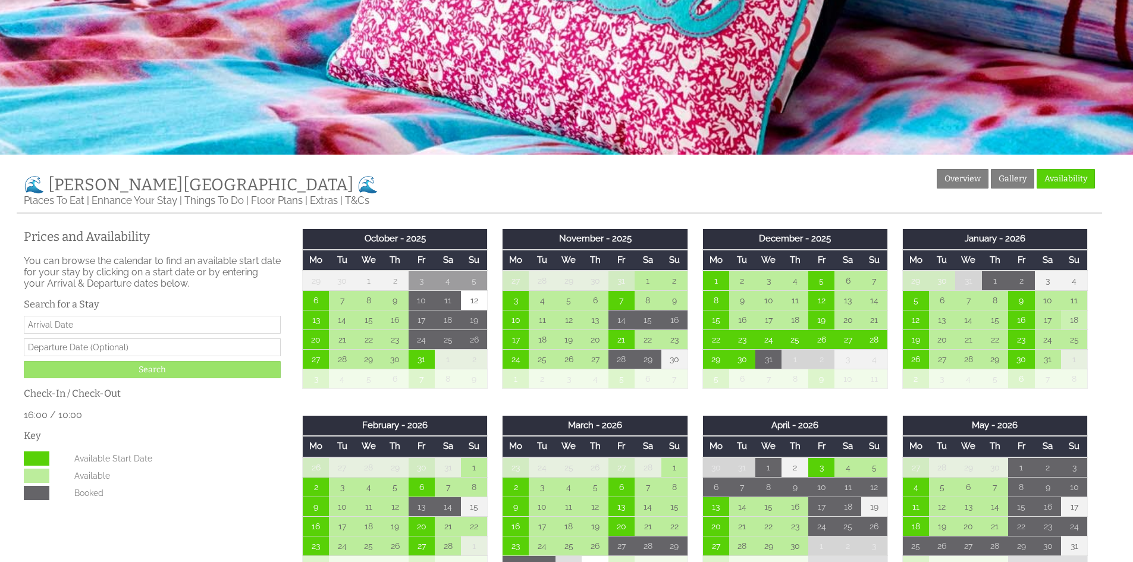
scroll to position [297, 0]
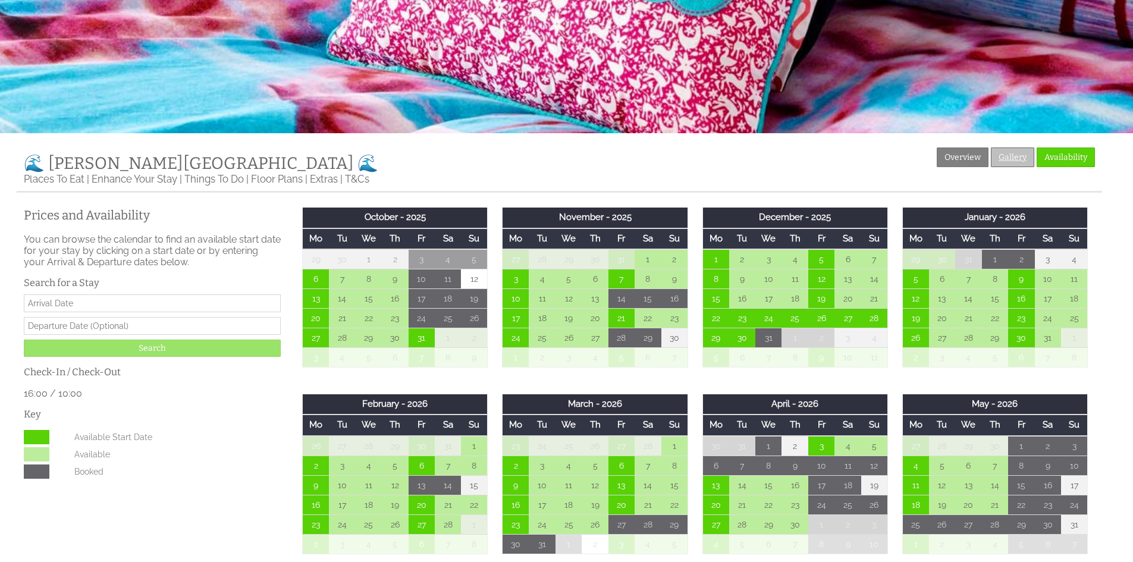
click at [1023, 153] on link "Gallery" at bounding box center [1012, 157] width 43 height 20
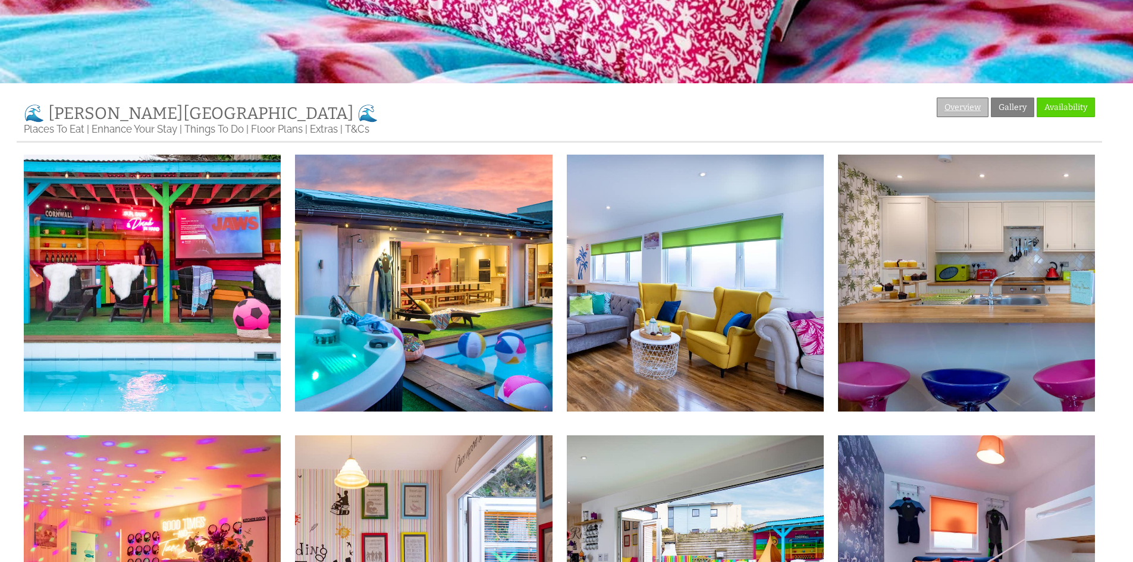
scroll to position [238, 0]
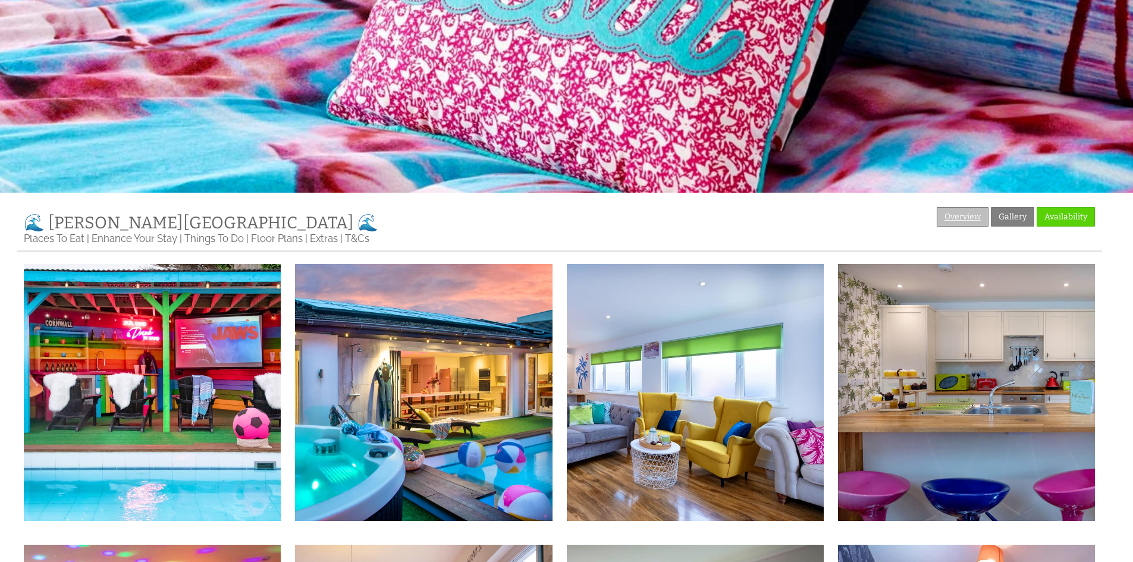
click at [971, 209] on link "Overview" at bounding box center [963, 217] width 52 height 20
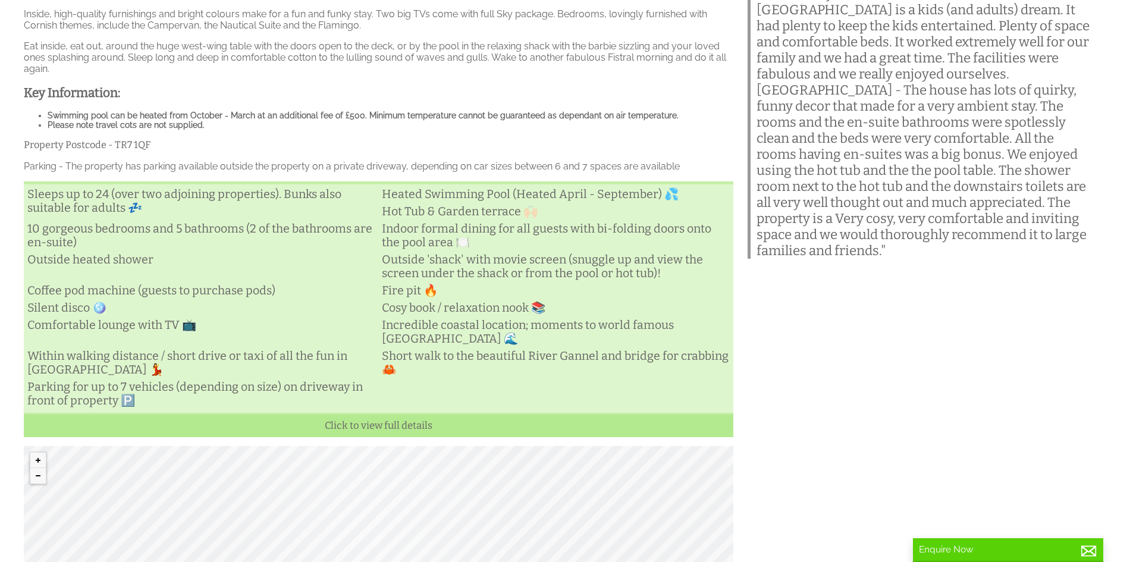
scroll to position [850, 0]
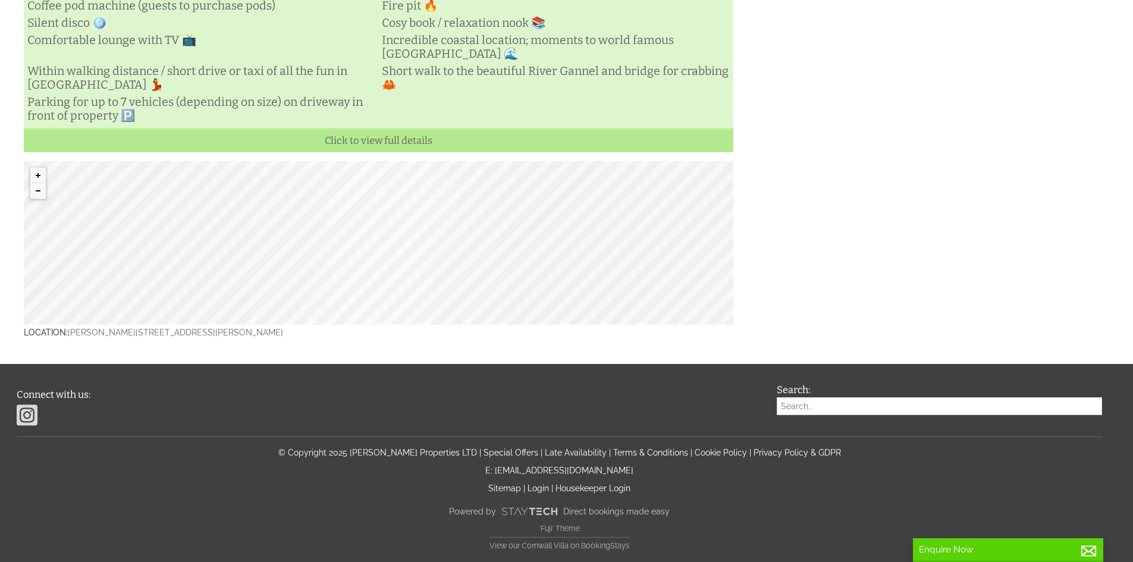
drag, startPoint x: 72, startPoint y: 332, endPoint x: 332, endPoint y: 326, distance: 260.5
click at [324, 335] on p "Location: Halula Beach House, 7 Lawton Close , Cornwall, TR7 1QF" at bounding box center [378, 332] width 709 height 15
copy p "alula Beach House, 7 Lawton Close , Cornwall, TR7 1QF"
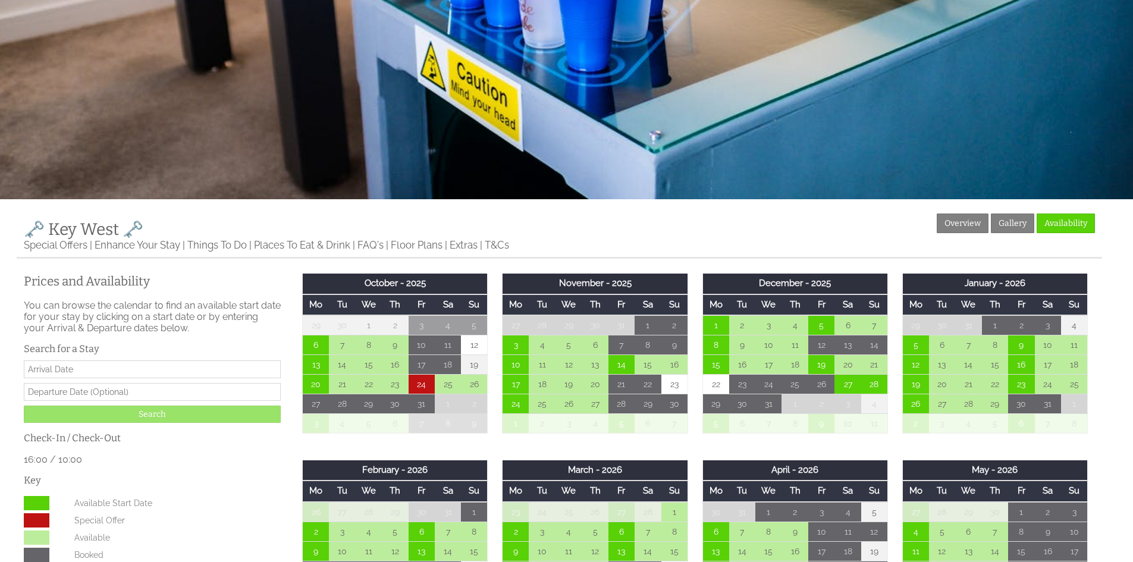
scroll to position [297, 0]
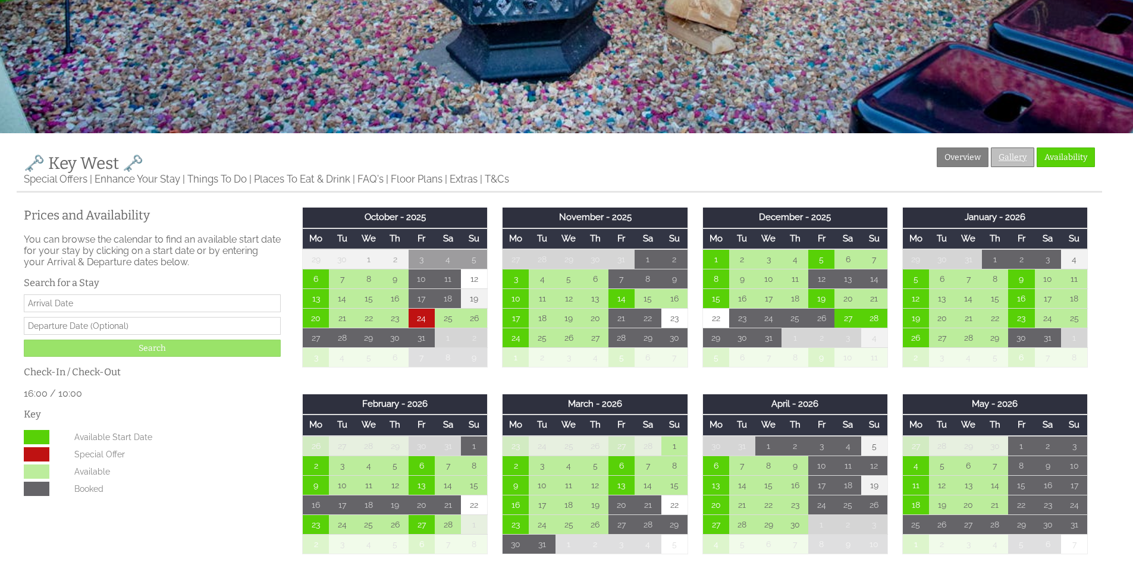
click at [1022, 159] on link "Gallery" at bounding box center [1012, 157] width 43 height 20
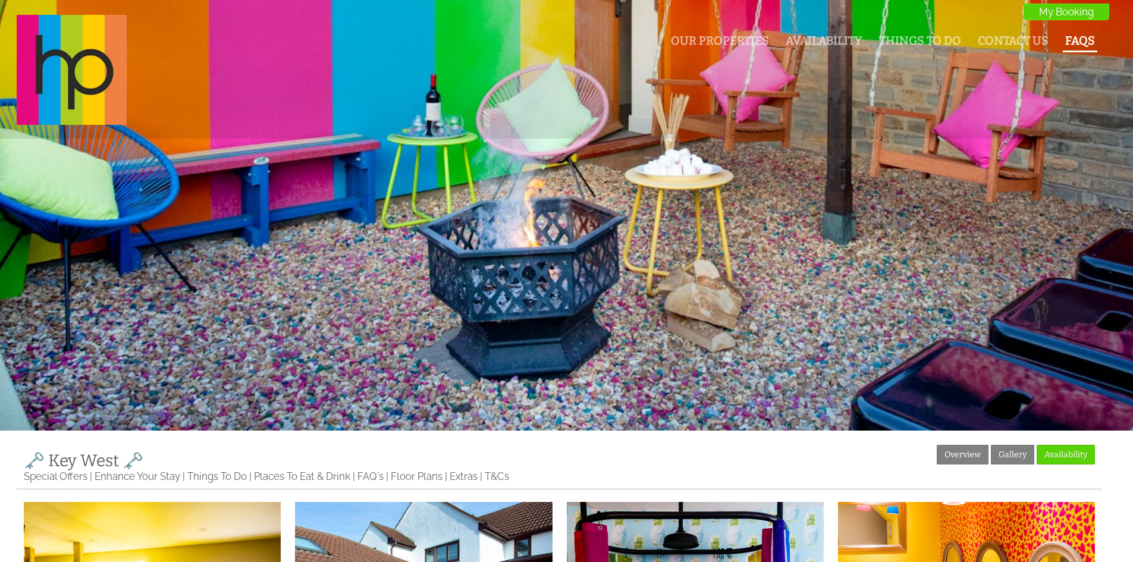
drag, startPoint x: 1116, startPoint y: 216, endPoint x: 1078, endPoint y: 38, distance: 182.4
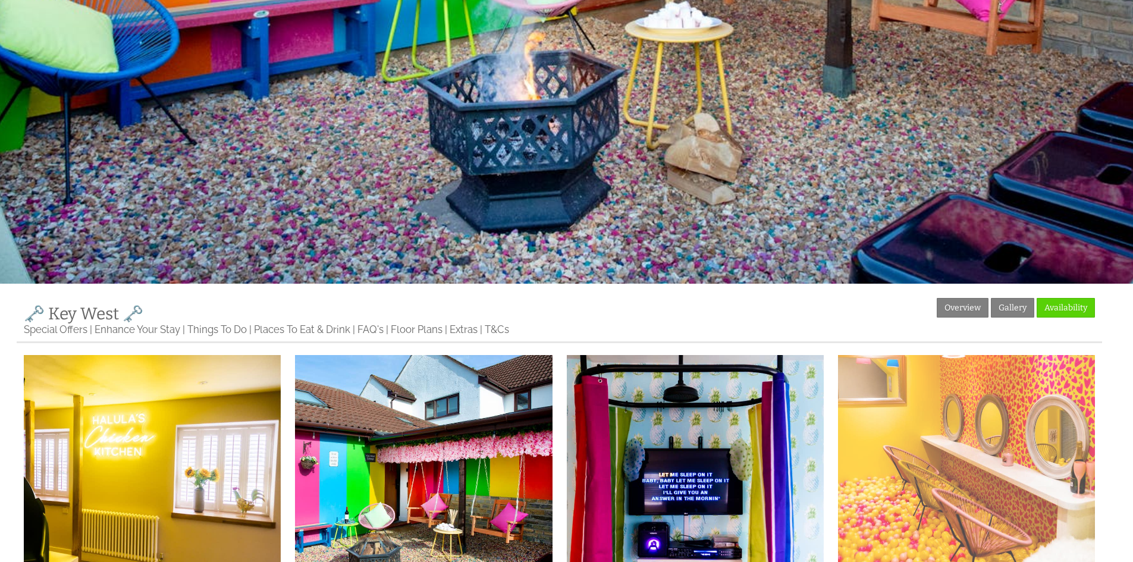
scroll to position [238, 0]
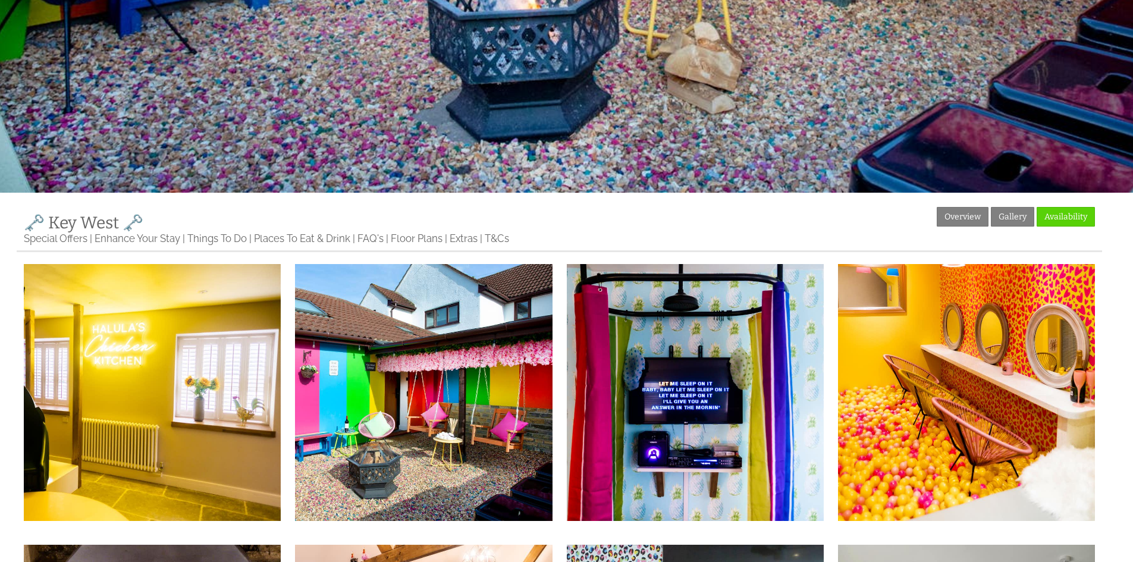
click at [988, 216] on ul "Overview Gallery Availability" at bounding box center [1016, 219] width 158 height 24
click at [980, 216] on link "Overview" at bounding box center [963, 217] width 52 height 20
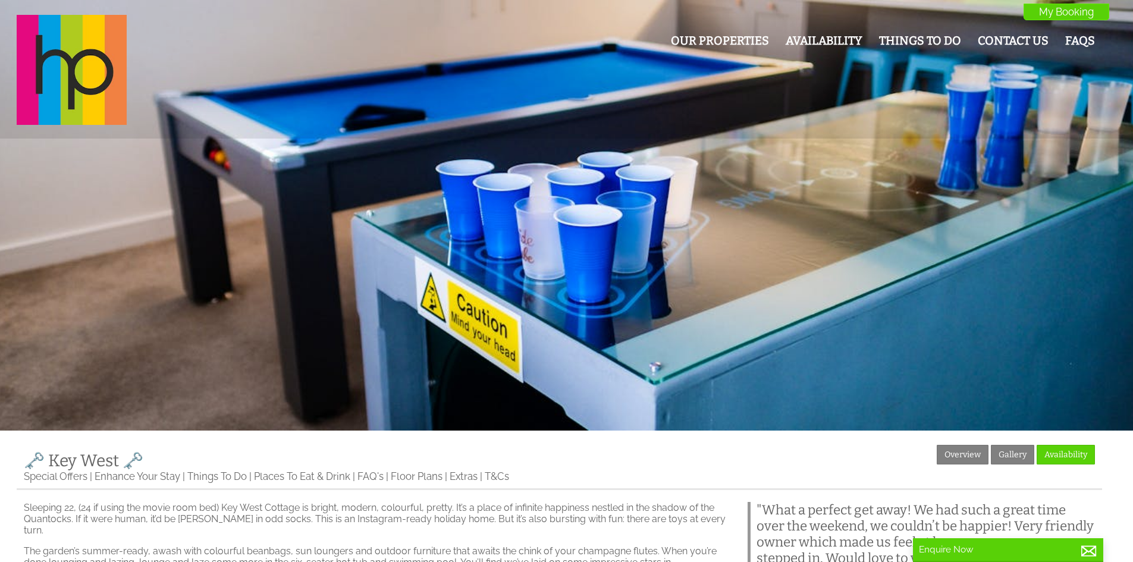
drag, startPoint x: 1109, startPoint y: 325, endPoint x: 1141, endPoint y: 408, distance: 88.7
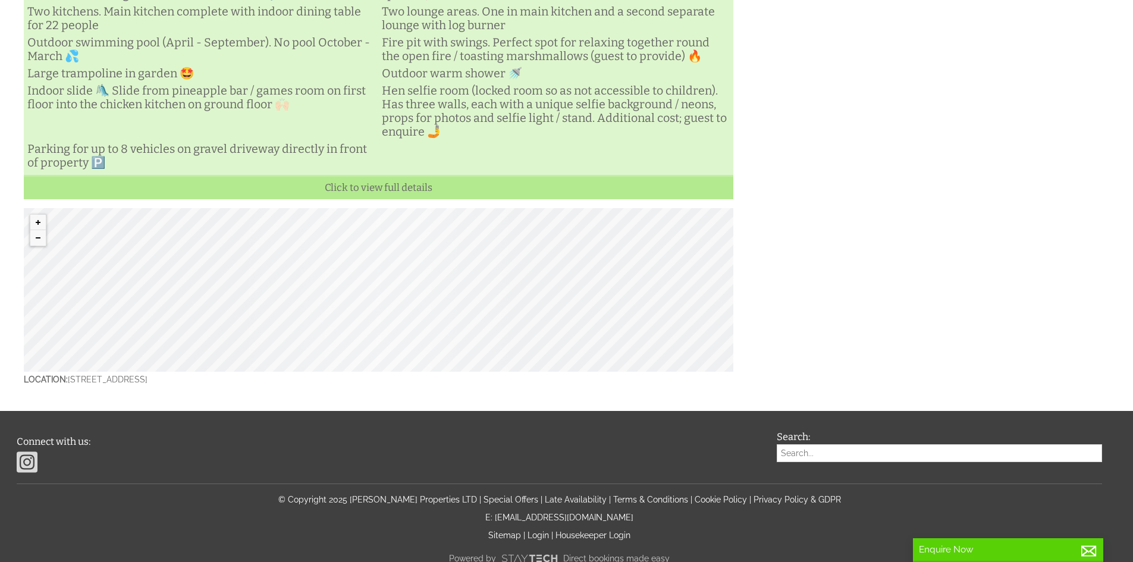
scroll to position [825, 0]
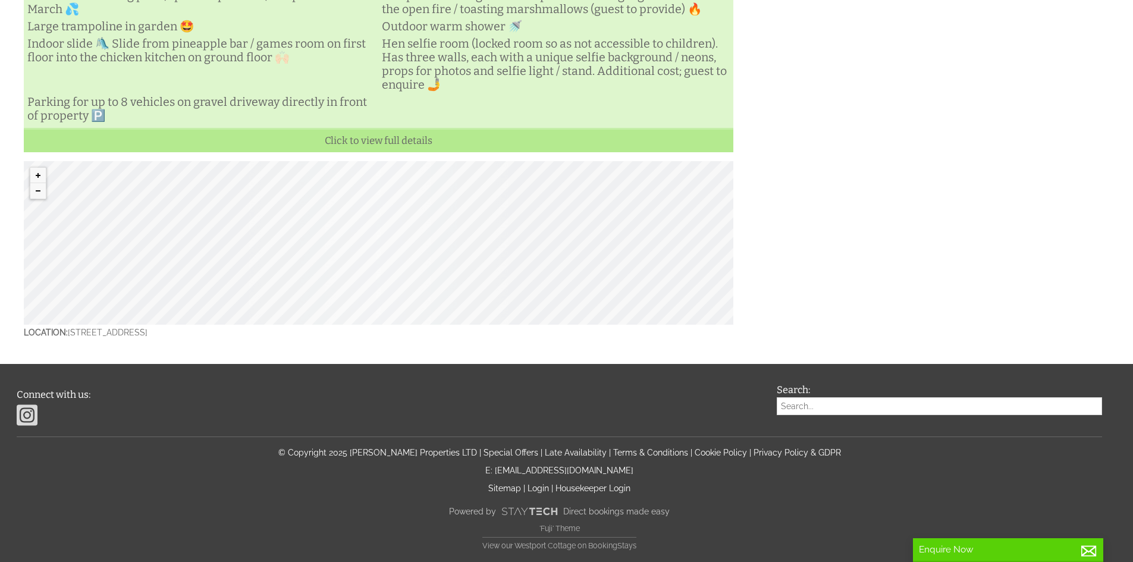
drag, startPoint x: 1127, startPoint y: 139, endPoint x: 1135, endPoint y: 547, distance: 407.5
drag, startPoint x: 68, startPoint y: 332, endPoint x: 329, endPoint y: 334, distance: 261.1
click at [329, 334] on p "Location: [STREET_ADDRESS]" at bounding box center [378, 332] width 709 height 15
copy p "[STREET_ADDRESS]"
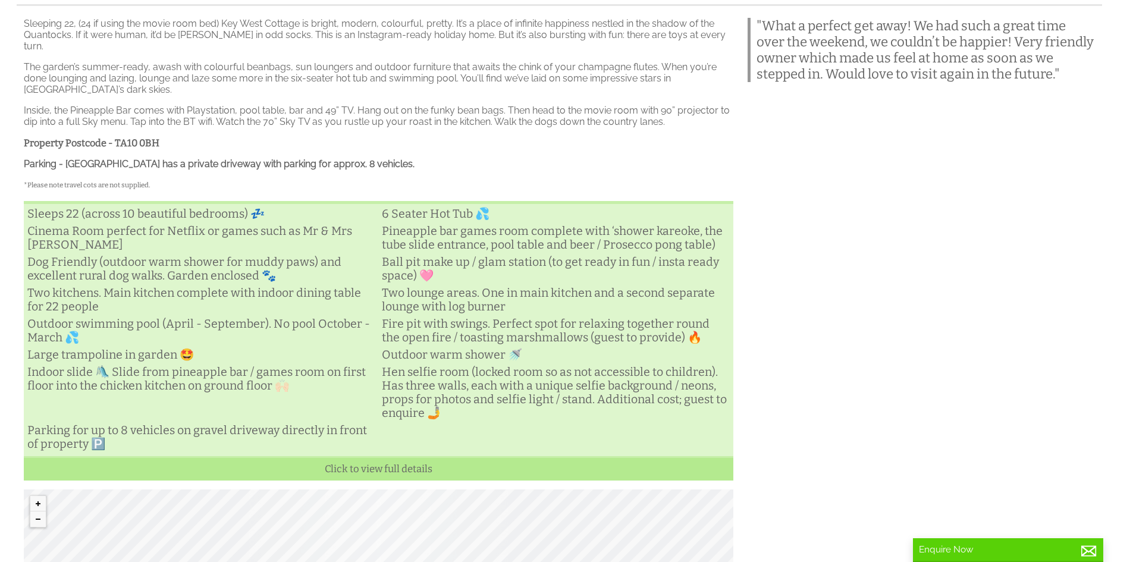
scroll to position [0, 0]
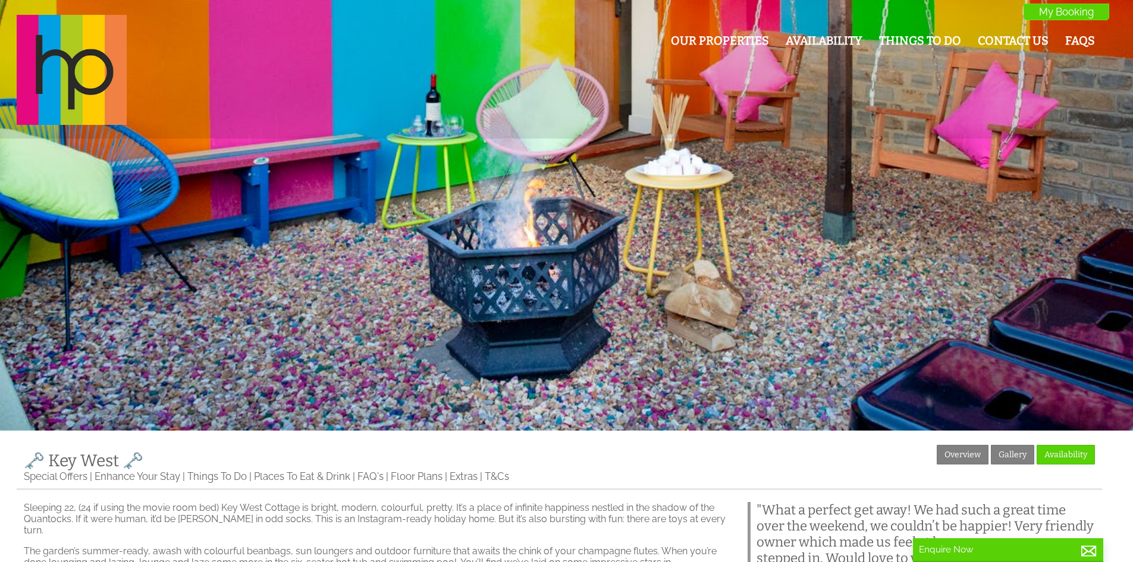
drag, startPoint x: 1120, startPoint y: 330, endPoint x: 1051, endPoint y: -52, distance: 387.9
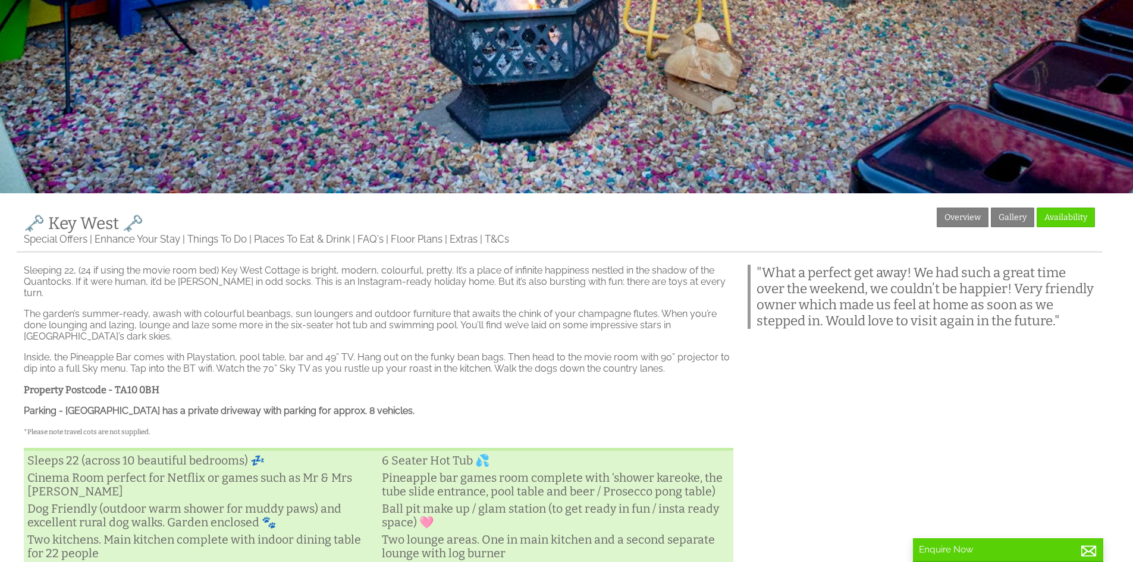
scroll to position [238, 0]
click at [1075, 222] on link "Availability" at bounding box center [1066, 217] width 58 height 20
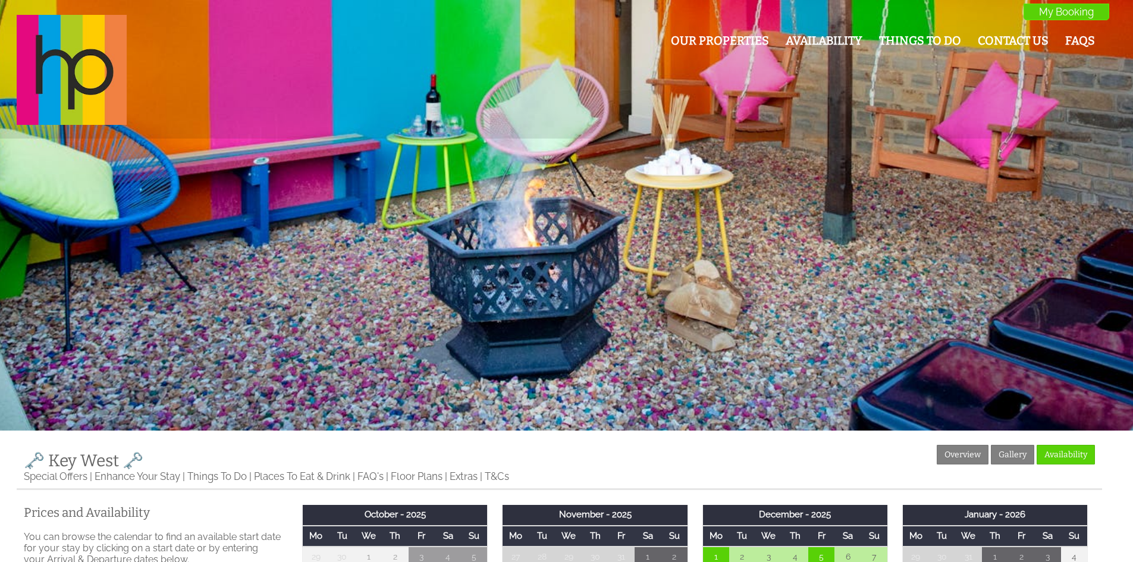
scroll to position [357, 0]
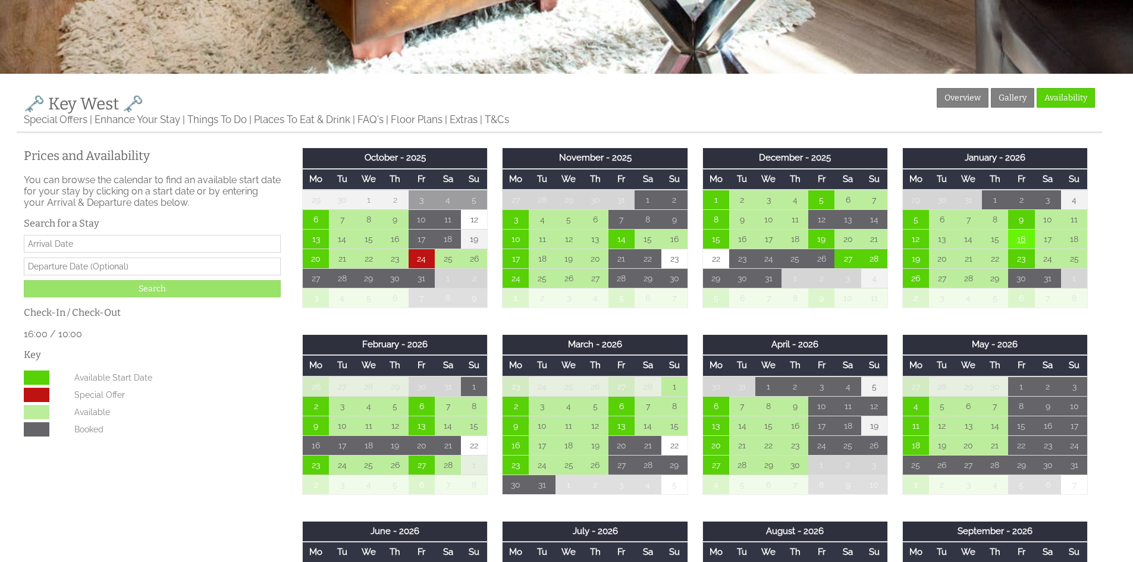
click at [1026, 239] on td "16" at bounding box center [1021, 240] width 26 height 20
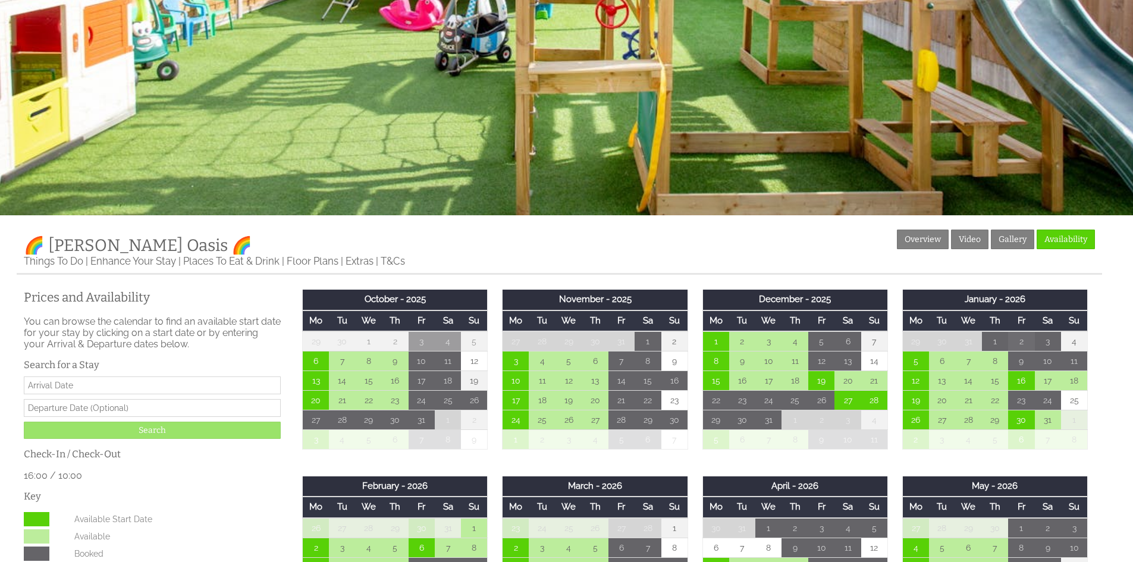
scroll to position [357, 0]
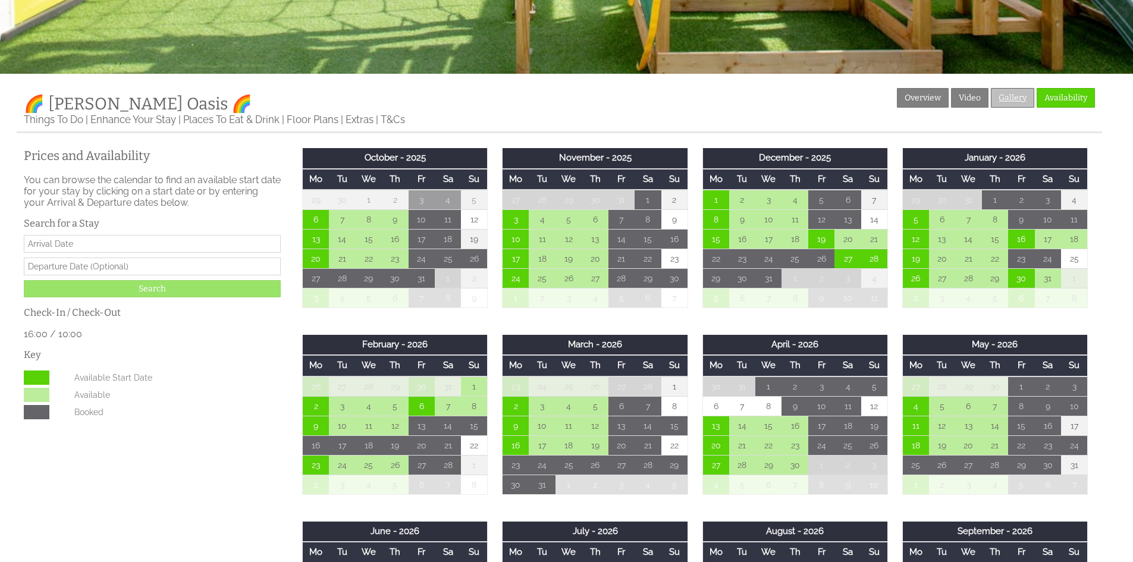
click at [1015, 96] on link "Gallery" at bounding box center [1012, 98] width 43 height 20
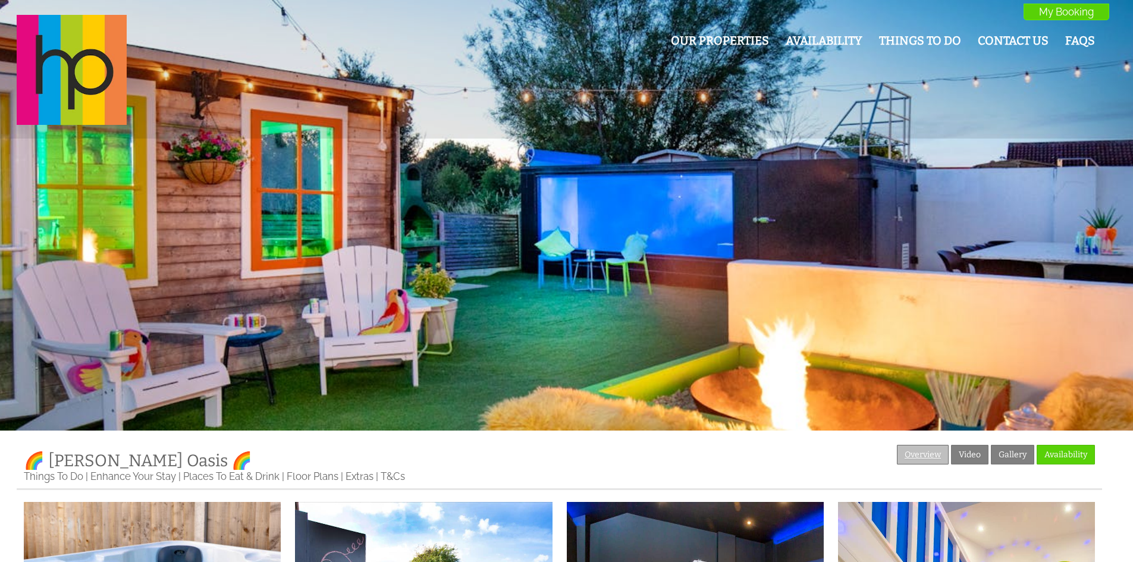
click at [924, 459] on link "Overview" at bounding box center [923, 455] width 52 height 20
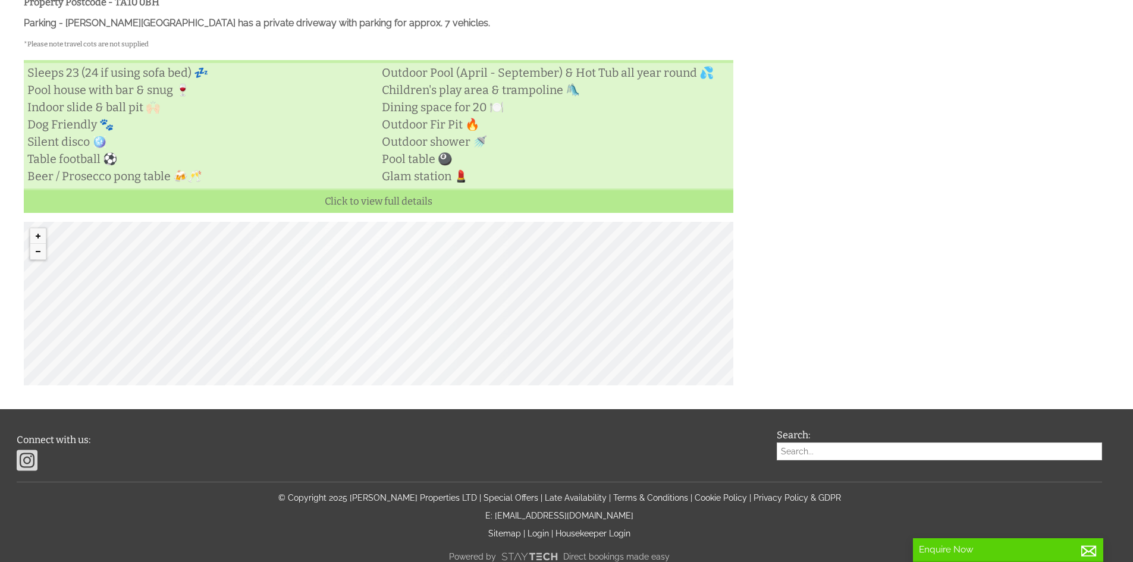
scroll to position [704, 0]
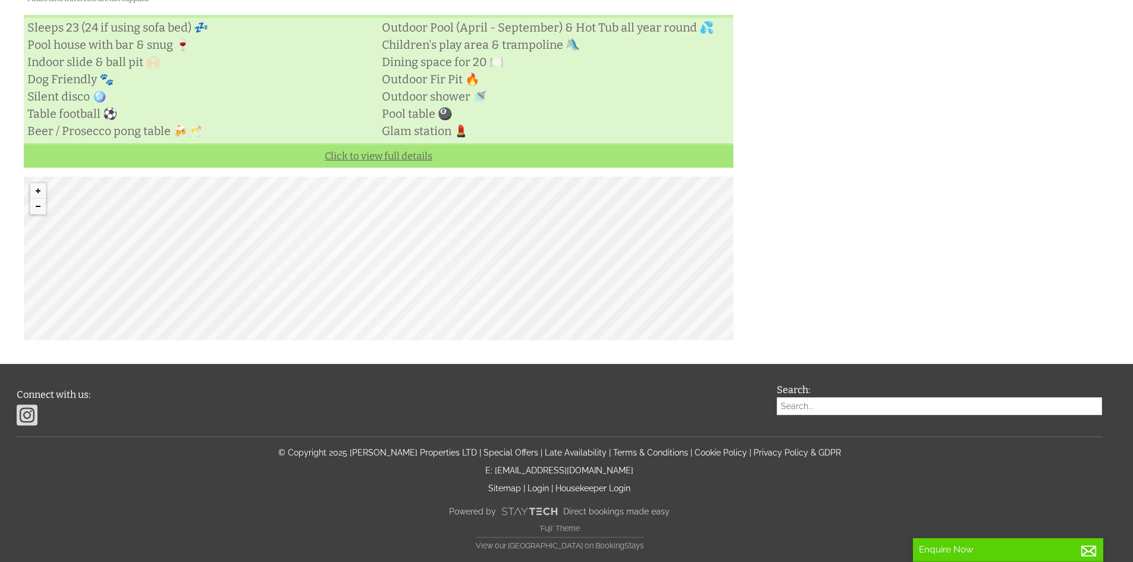
click at [389, 164] on link "Click to view full details" at bounding box center [378, 155] width 709 height 24
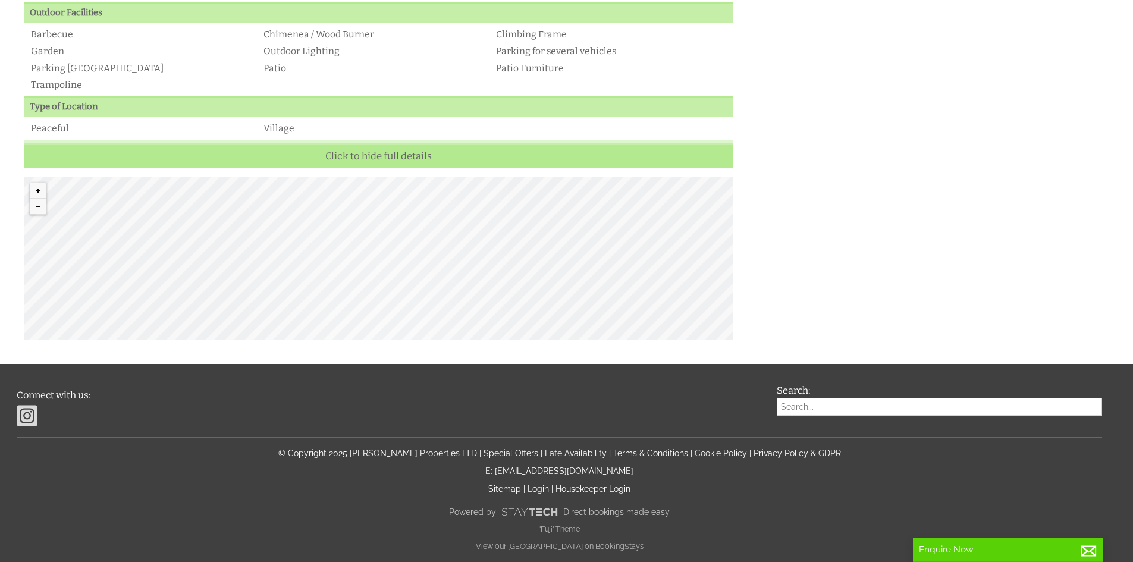
scroll to position [1164, 0]
click at [383, 240] on div "© MapTiler © OpenStreetMap contributors" at bounding box center [378, 258] width 709 height 164
click at [379, 259] on div "© MapTiler © OpenStreetMap contributors" at bounding box center [378, 258] width 709 height 164
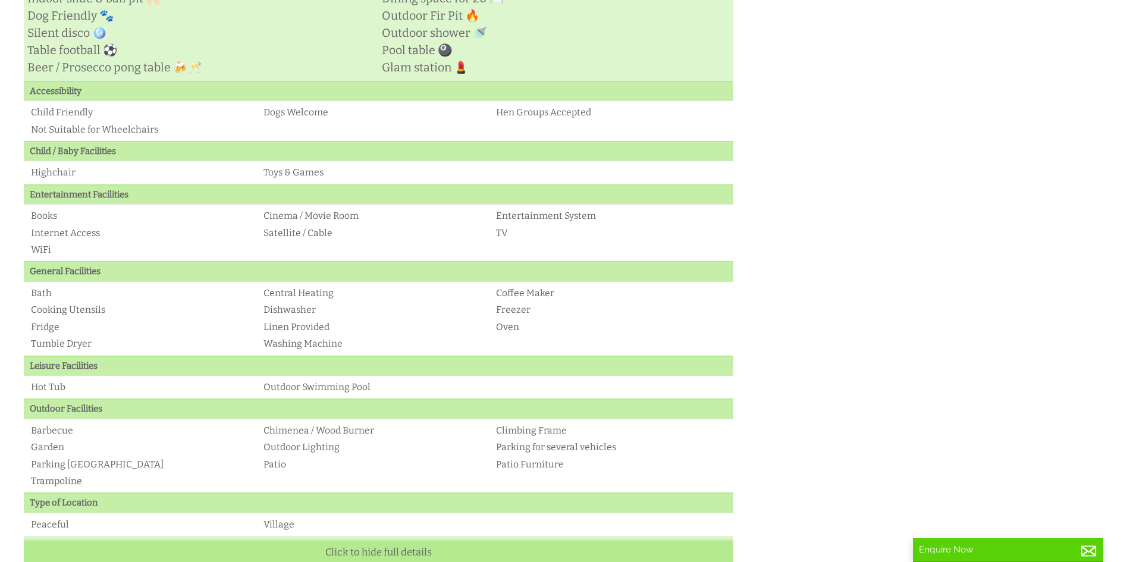
scroll to position [0, 0]
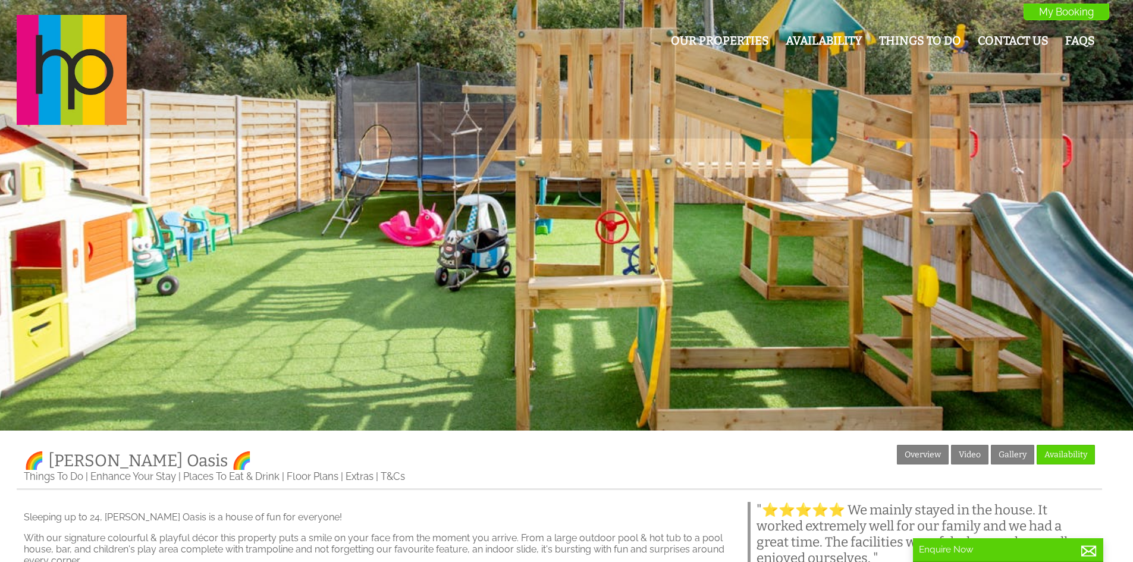
drag, startPoint x: 1077, startPoint y: 312, endPoint x: 1012, endPoint y: 288, distance: 69.4
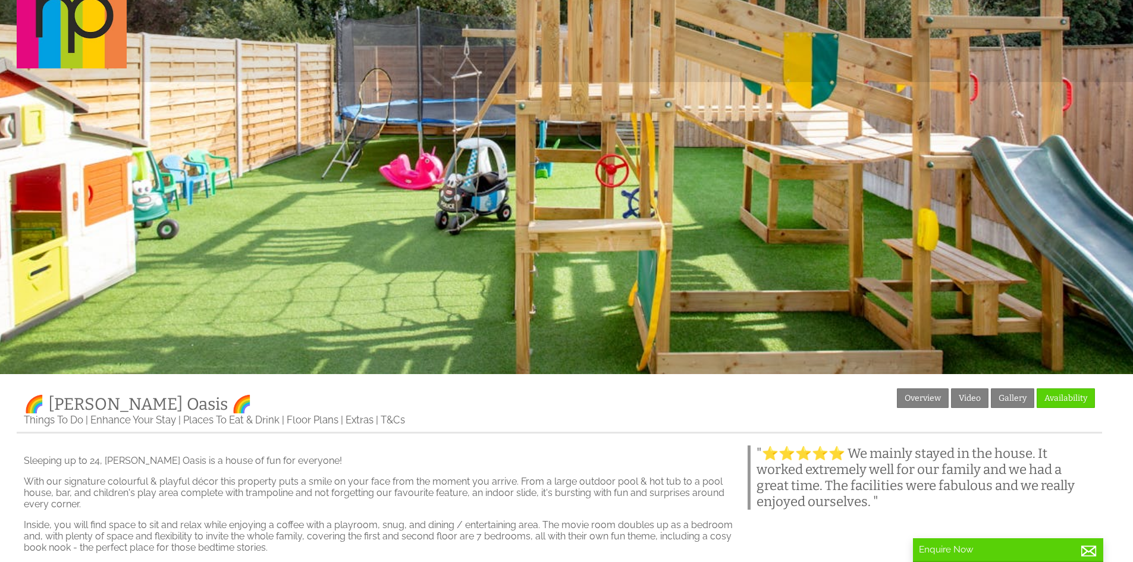
scroll to position [119, 0]
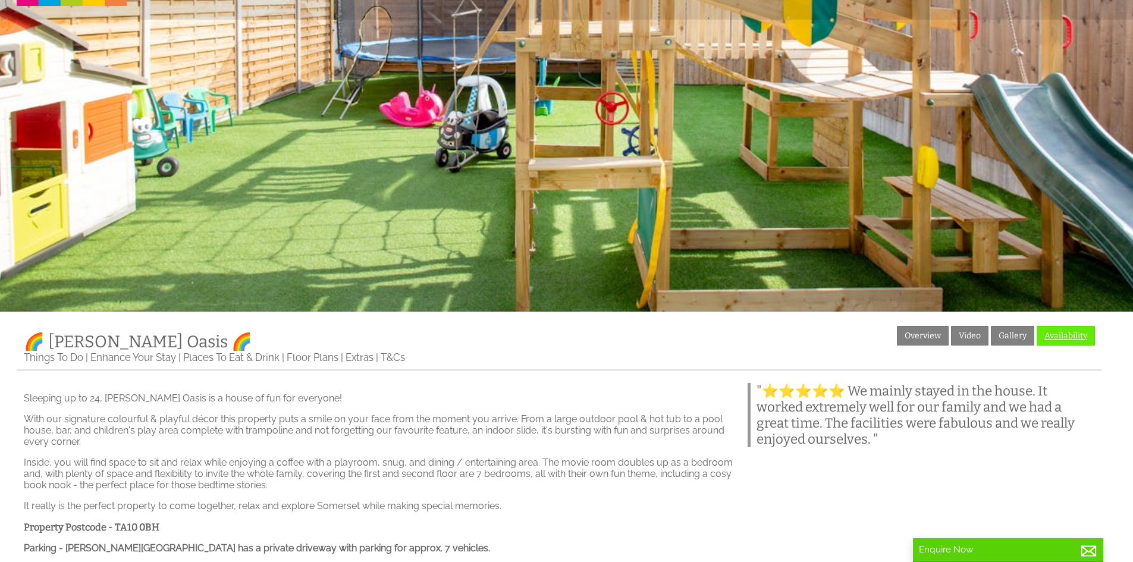
click at [1051, 338] on link "Availability" at bounding box center [1066, 336] width 58 height 20
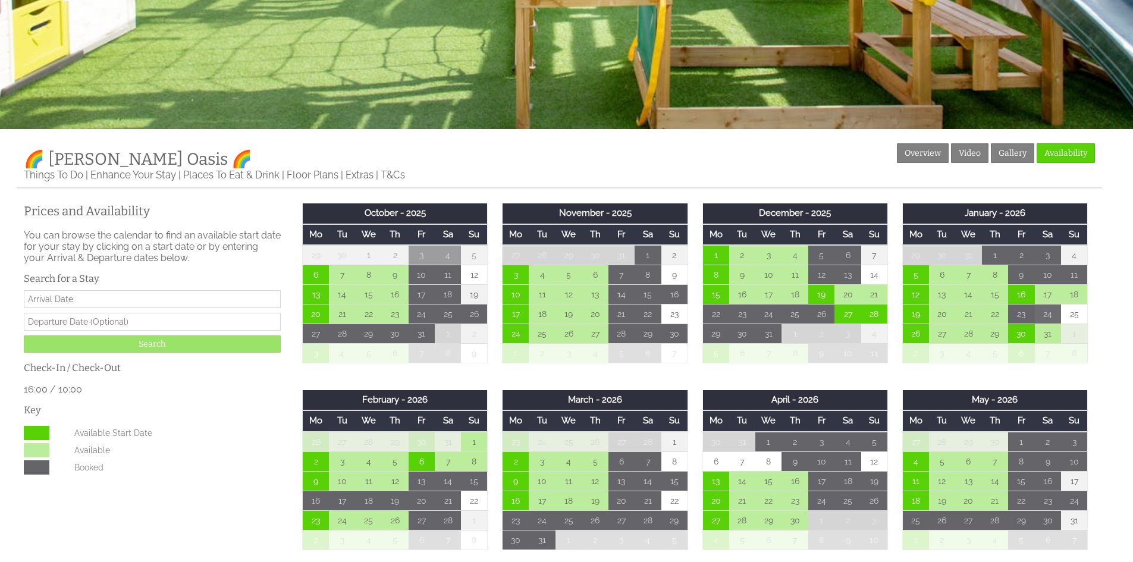
scroll to position [357, 0]
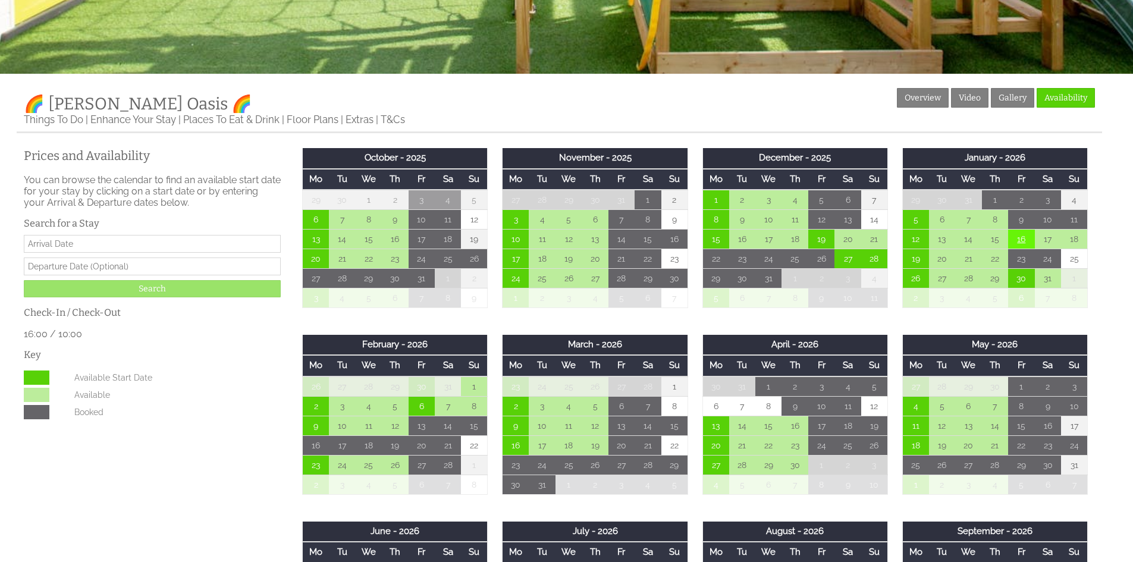
click at [1016, 237] on td "16" at bounding box center [1021, 240] width 26 height 20
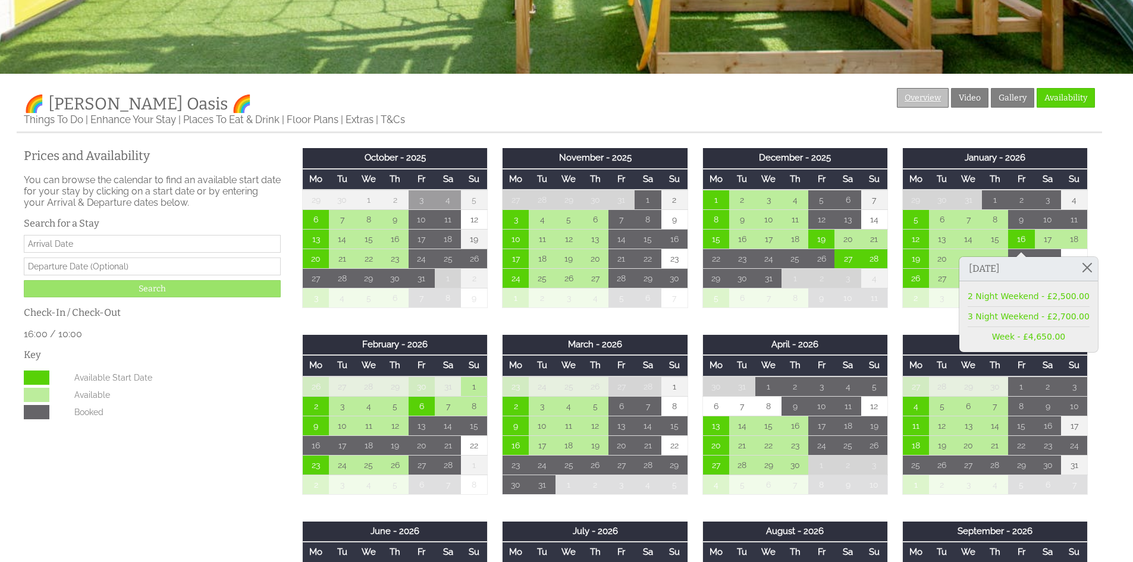
click at [926, 98] on link "Overview" at bounding box center [923, 98] width 52 height 20
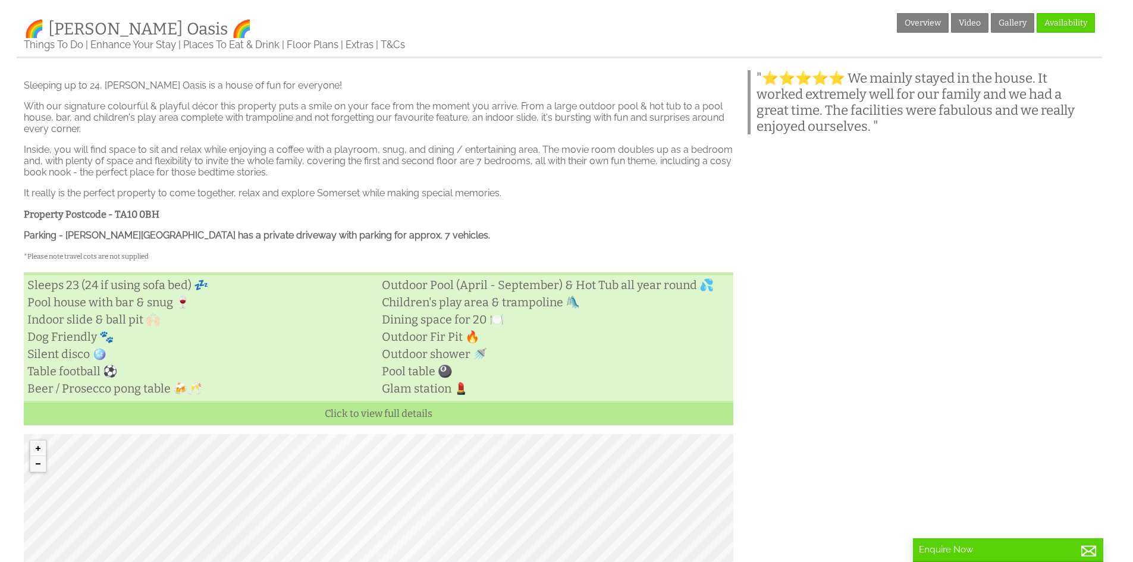
scroll to position [704, 0]
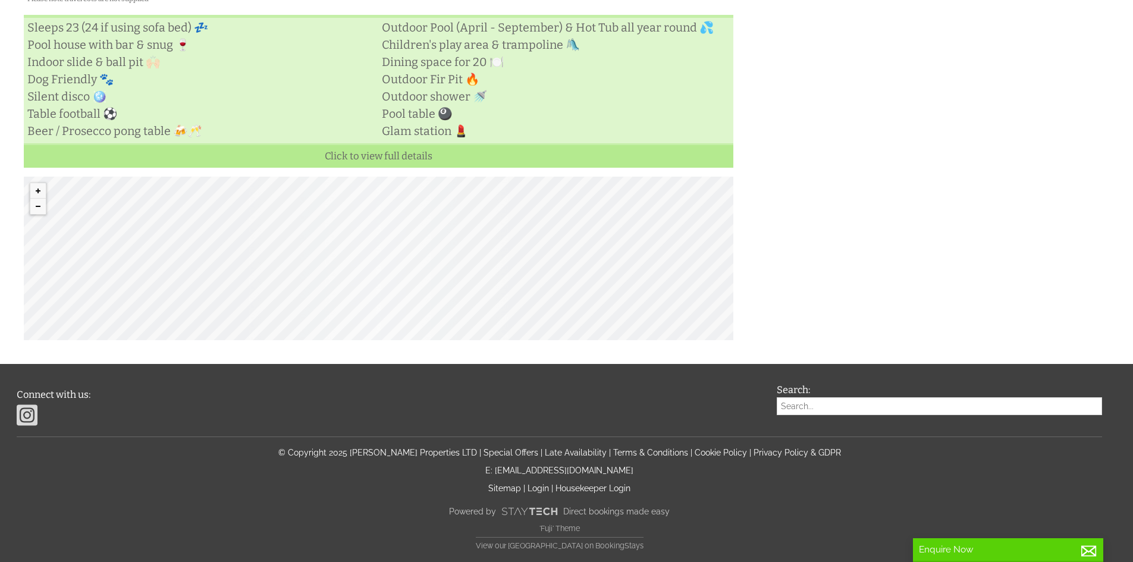
drag, startPoint x: 913, startPoint y: 144, endPoint x: 953, endPoint y: 456, distance: 314.2
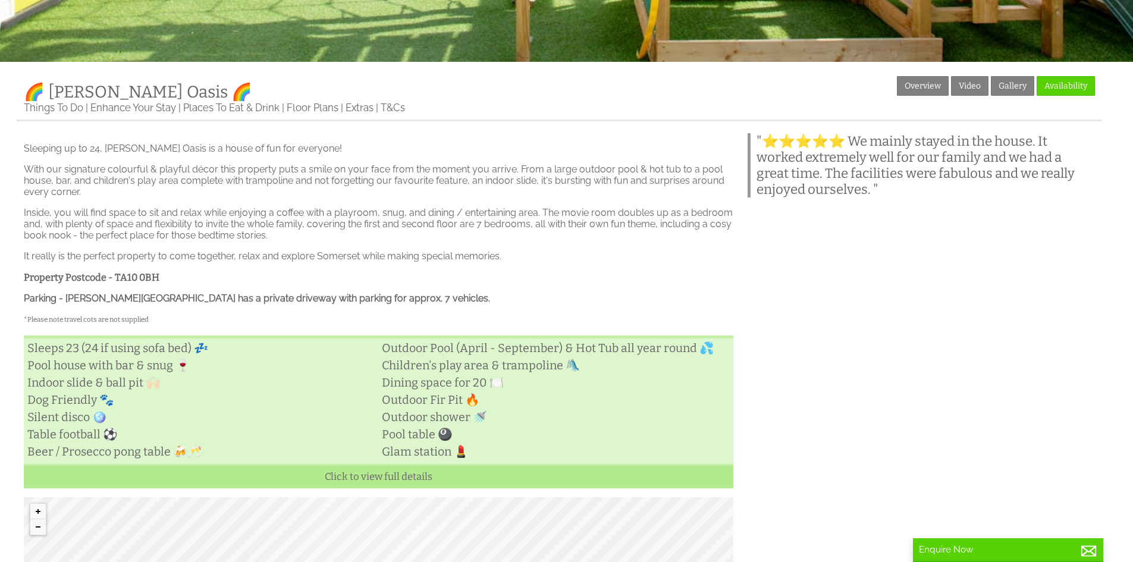
scroll to position [347, 0]
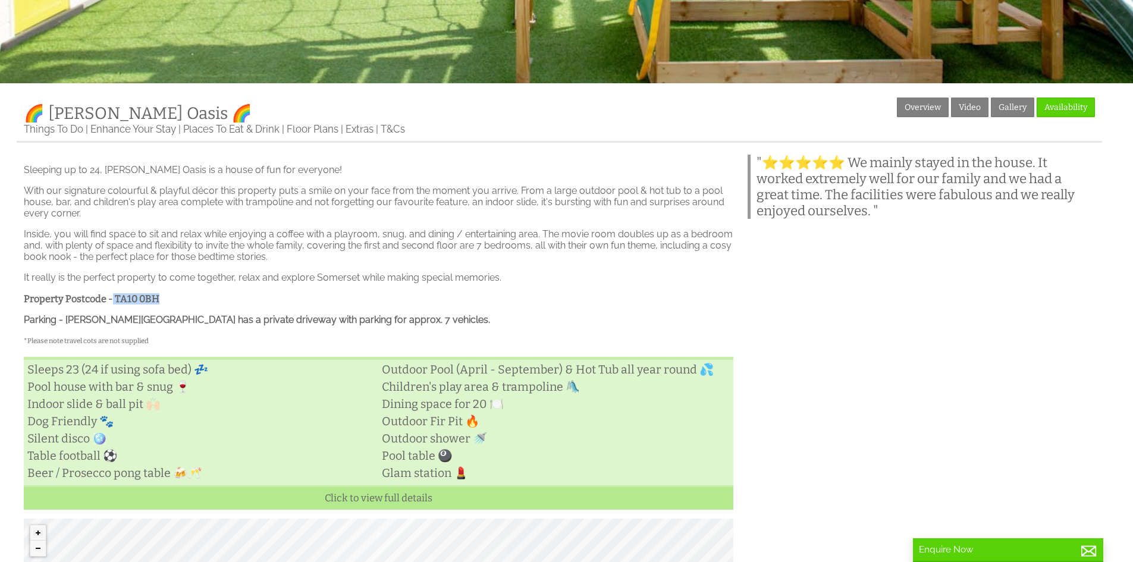
drag, startPoint x: 112, startPoint y: 302, endPoint x: 254, endPoint y: 296, distance: 141.6
click at [254, 296] on h3 "Property Postcode - TA10 0BH" at bounding box center [378, 298] width 709 height 11
copy strong "TA10 0BH"
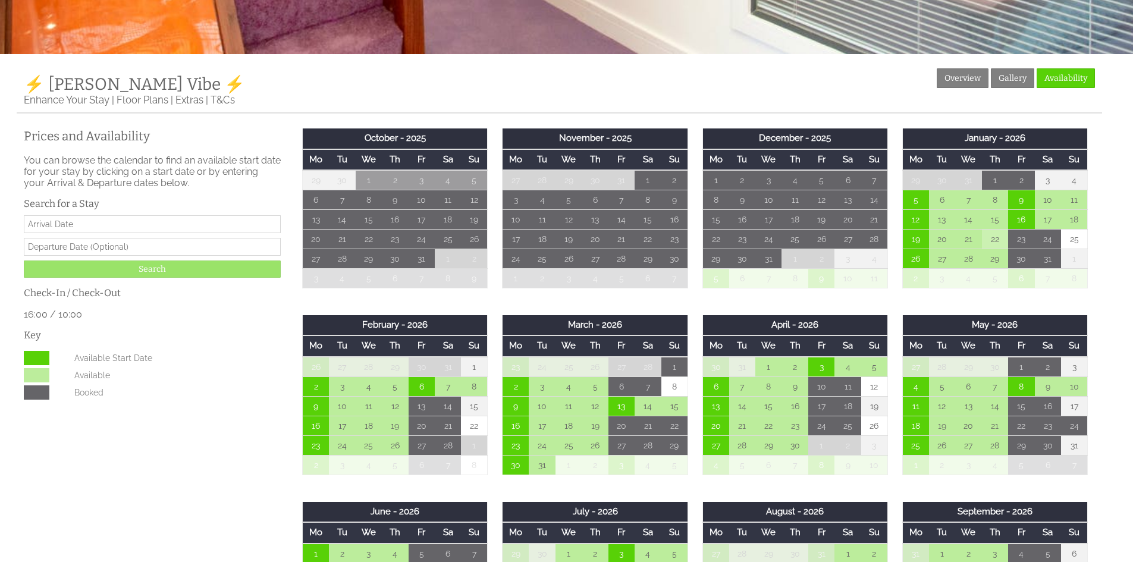
scroll to position [416, 0]
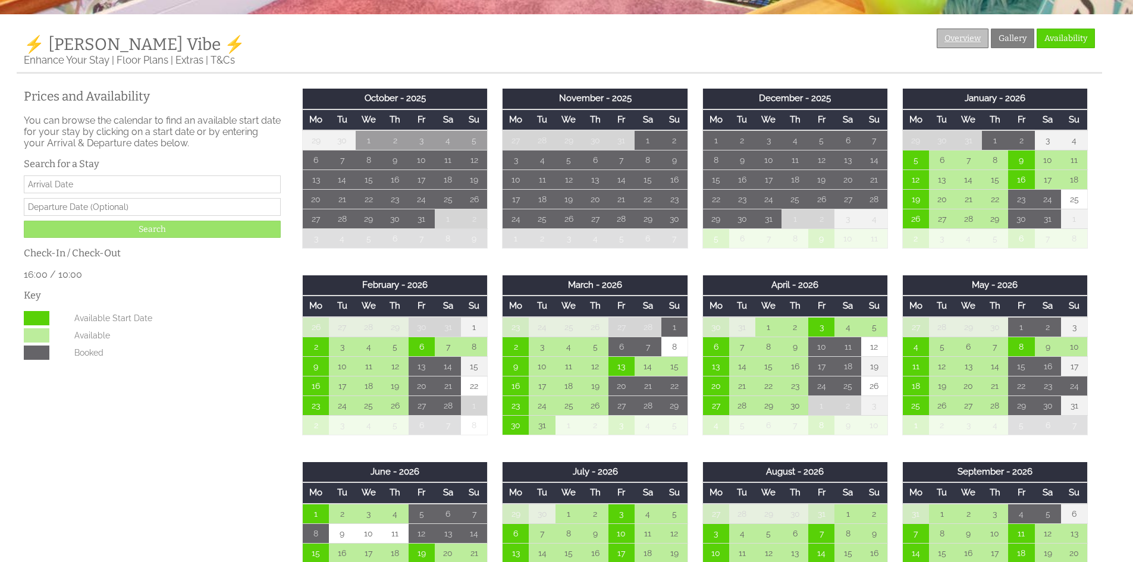
click at [979, 36] on link "Overview" at bounding box center [963, 39] width 52 height 20
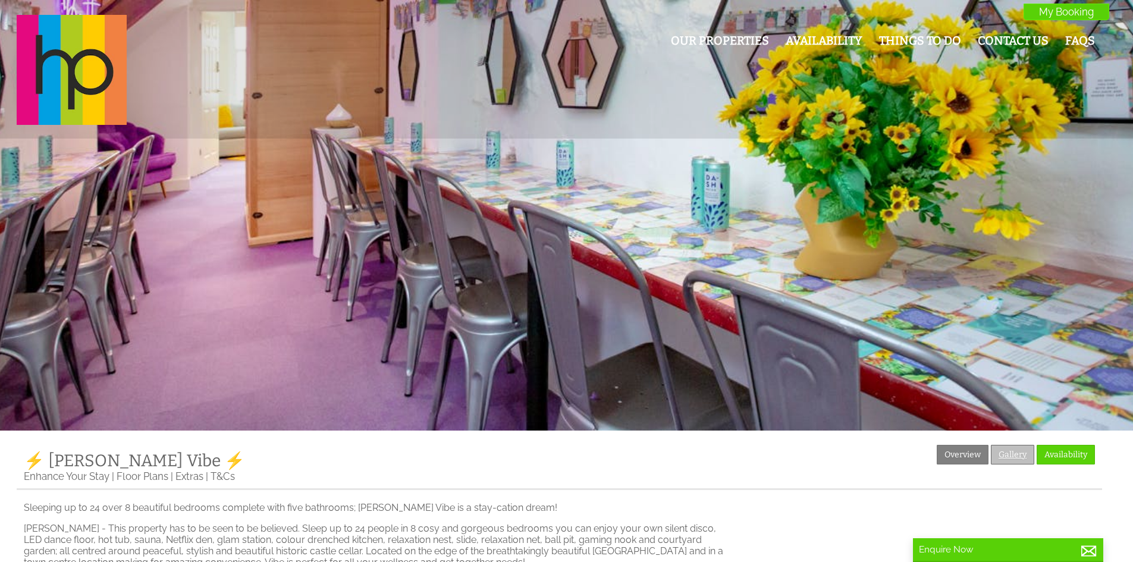
click at [998, 450] on link "Gallery" at bounding box center [1012, 455] width 43 height 20
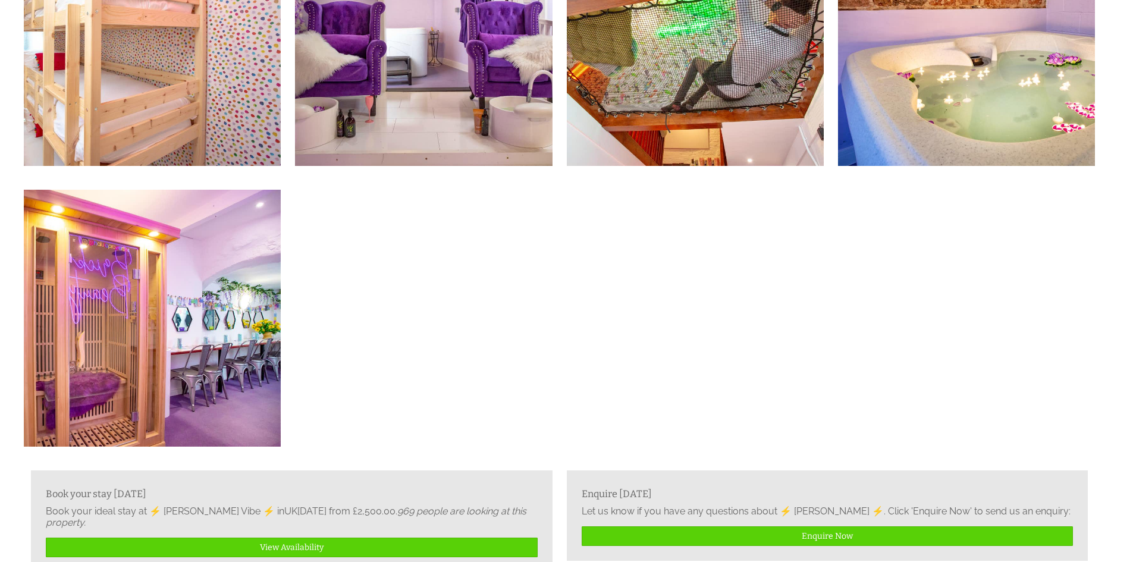
scroll to position [1844, 0]
